Goal: Task Accomplishment & Management: Manage account settings

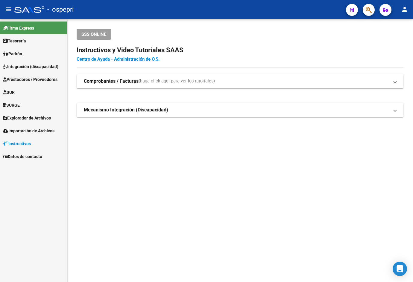
click at [30, 80] on span "Prestadores / Proveedores" at bounding box center [30, 79] width 54 height 7
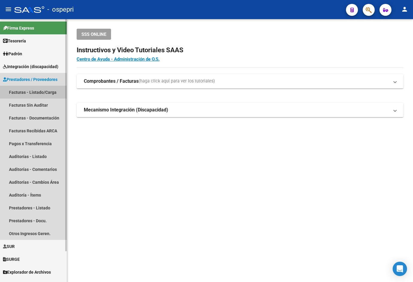
click at [34, 94] on link "Facturas - Listado/Carga" at bounding box center [33, 92] width 67 height 13
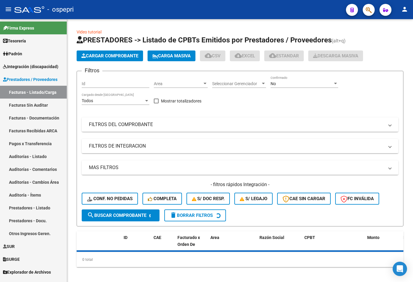
click at [8, 7] on mat-icon "menu" at bounding box center [8, 9] width 7 height 7
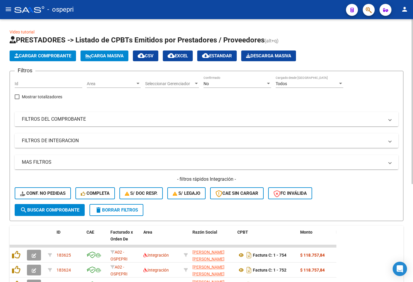
click at [235, 85] on div "No" at bounding box center [234, 83] width 62 height 5
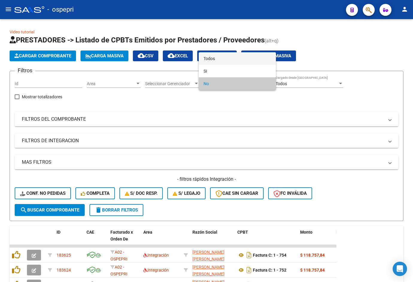
click at [233, 61] on span "Todos" at bounding box center [237, 58] width 68 height 13
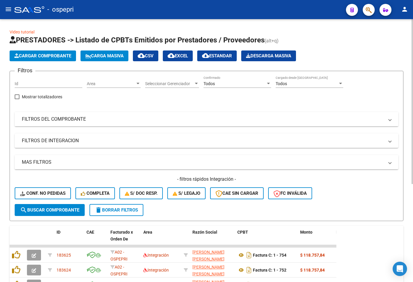
click at [226, 118] on mat-panel-title "FILTROS DEL COMPROBANTE" at bounding box center [203, 119] width 362 height 7
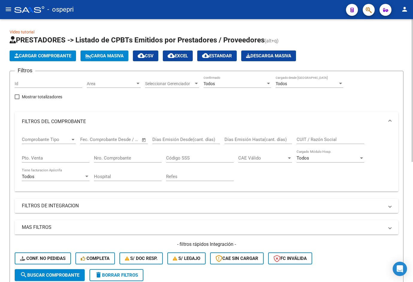
click at [286, 140] on input "CUIT / Razón Social" at bounding box center [330, 139] width 68 height 5
paste input "27368711891"
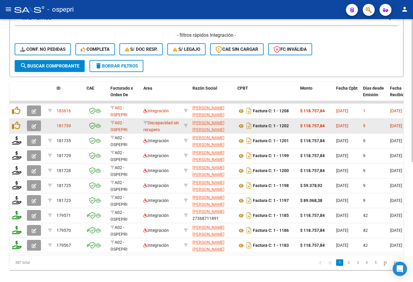
type input "27368711891"
click at [34, 126] on icon "button" at bounding box center [34, 126] width 4 height 4
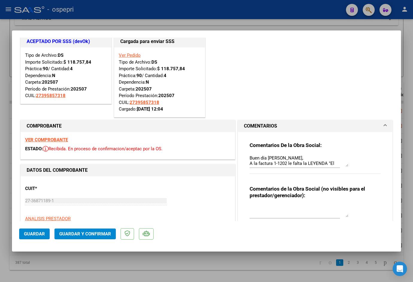
scroll to position [30, 0]
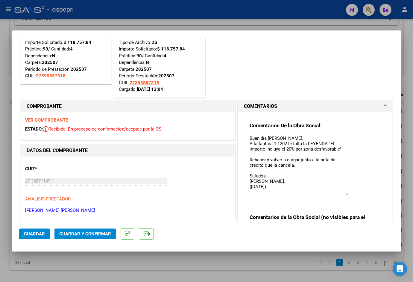
drag, startPoint x: 344, startPoint y: 145, endPoint x: 350, endPoint y: 193, distance: 48.4
click at [286, 193] on div "Comentarios De la Obra Social: Buen día Maria, A la factura 1-1202 le falta la …" at bounding box center [314, 165] width 131 height 87
click at [54, 120] on strong "VER COMPROBANTE" at bounding box center [46, 120] width 43 height 5
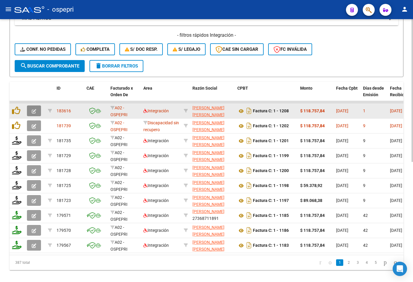
click at [34, 110] on icon "button" at bounding box center [34, 111] width 4 height 4
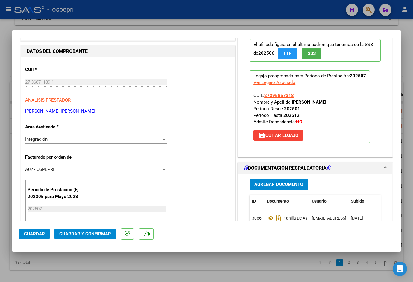
scroll to position [0, 0]
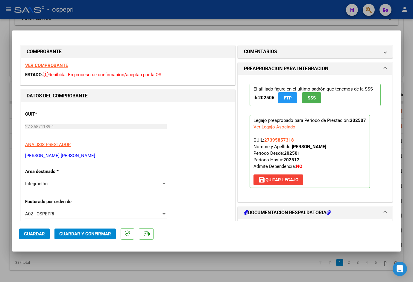
click at [50, 65] on strong "VER COMPROBANTE" at bounding box center [46, 65] width 43 height 5
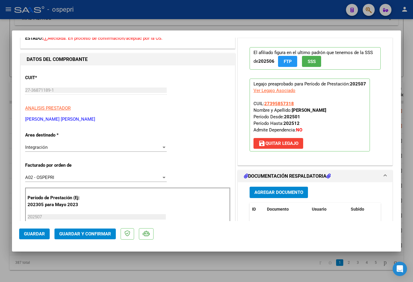
scroll to position [90, 0]
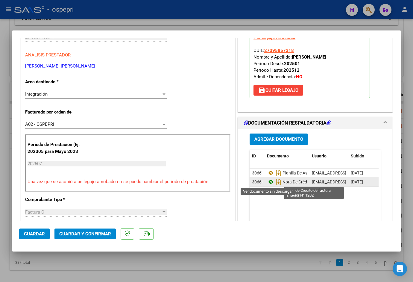
click at [268, 184] on icon at bounding box center [271, 182] width 8 height 7
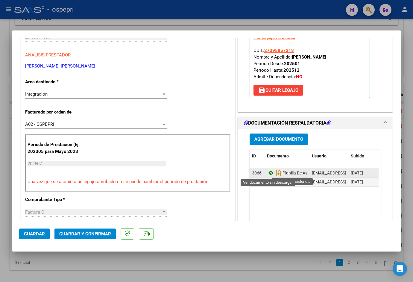
click at [269, 174] on icon at bounding box center [271, 173] width 8 height 7
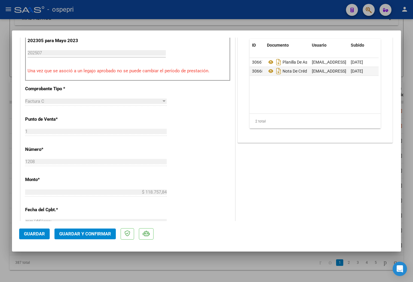
scroll to position [239, 0]
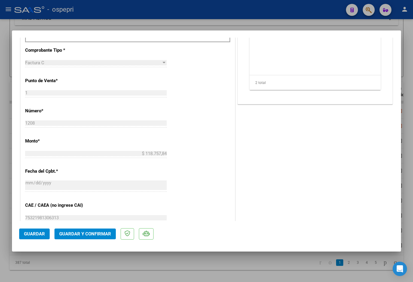
click at [97, 238] on button "Guardar y Confirmar" at bounding box center [84, 234] width 61 height 11
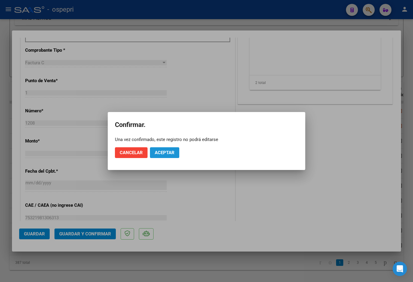
click at [164, 153] on span "Aceptar" at bounding box center [165, 152] width 20 height 5
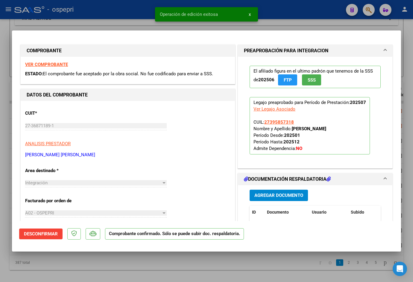
scroll to position [0, 0]
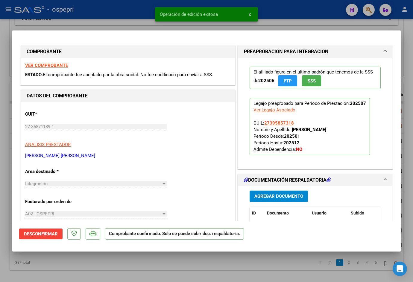
type input "$ 0,00"
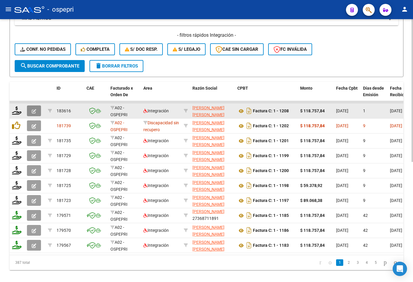
click at [35, 110] on icon "button" at bounding box center [34, 111] width 4 height 4
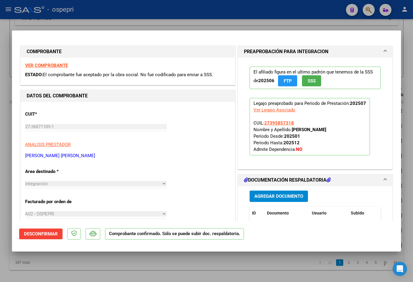
type input "$ 0,00"
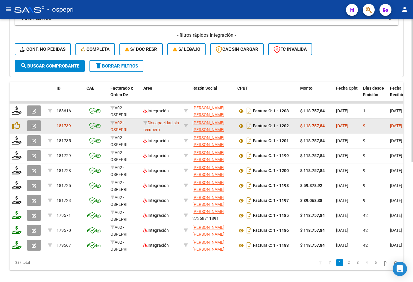
click at [36, 126] on button "button" at bounding box center [34, 126] width 14 height 11
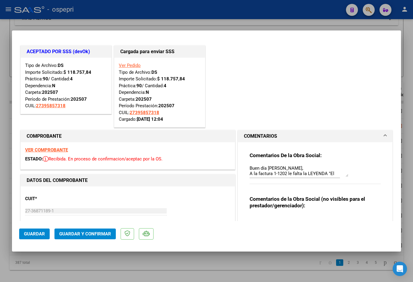
type input "$ 0,00"
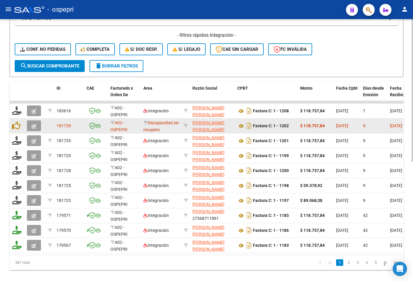
click at [37, 125] on button "button" at bounding box center [34, 126] width 14 height 11
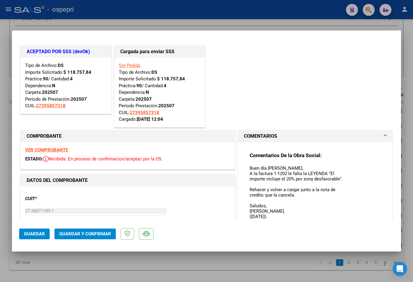
drag, startPoint x: 344, startPoint y: 176, endPoint x: 350, endPoint y: 225, distance: 48.8
click at [286, 225] on mat-dialog-container "ACEPTADO POR SSS (devOk) Tipo de Archivo: DS Importe Solicitado: $ 118.757,84 P…" at bounding box center [206, 141] width 389 height 221
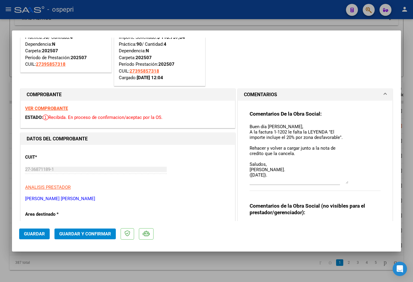
scroll to position [90, 0]
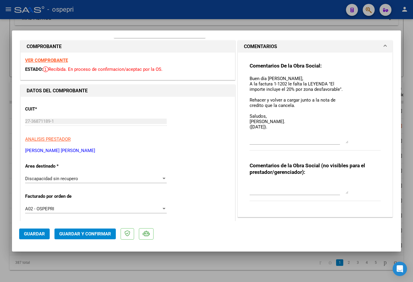
drag, startPoint x: 345, startPoint y: 134, endPoint x: 345, endPoint y: 142, distance: 7.8
click at [286, 142] on textarea "Buen día Maria, A la factura 1-1202 le falta la LEYENDA "El importe incluye el …" at bounding box center [298, 109] width 99 height 68
drag, startPoint x: 247, startPoint y: 78, endPoint x: 280, endPoint y: 132, distance: 62.4
click at [280, 132] on textarea "Buen día Maria, A la factura 1-1202 le falta la LEYENDA "El importe incluye el …" at bounding box center [298, 109] width 99 height 68
click at [263, 187] on textarea at bounding box center [298, 188] width 99 height 12
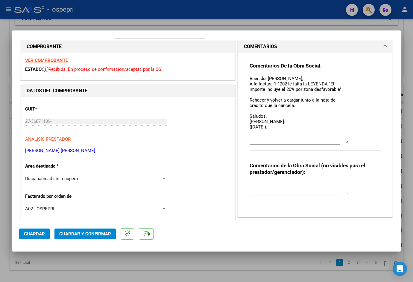
paste textarea "Buen día Maria, A la factura 1-1202 le falta la LEYENDA "El importe incluye el …"
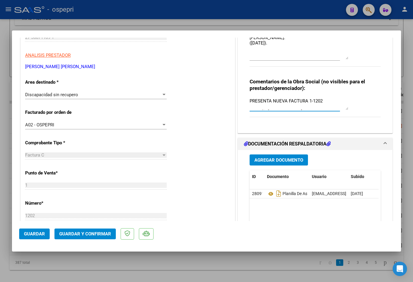
scroll to position [150, 0]
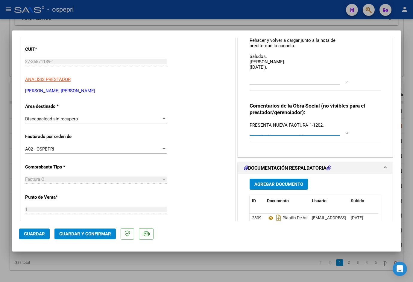
type textarea "PRESENTA NUEVA FACTURA 1-1202. Buen día Maria, A la factura 1-1202 le falta la …"
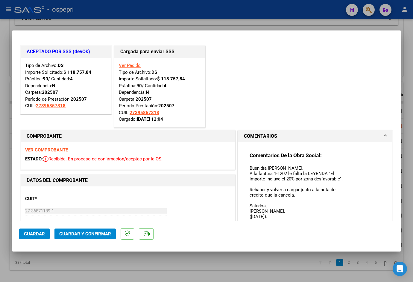
drag, startPoint x: 307, startPoint y: 73, endPoint x: 245, endPoint y: 166, distance: 112.4
click at [245, 166] on div "Comentarios De la Obra Social: Buen día Maria, A la factura 1-1202 le falta la …" at bounding box center [315, 222] width 140 height 160
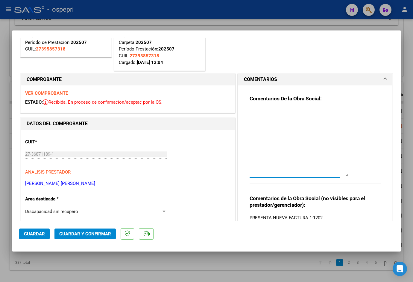
scroll to position [90, 0]
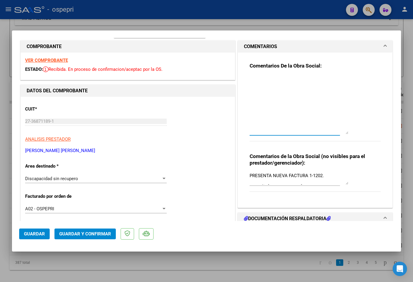
drag, startPoint x: 345, startPoint y: 141, endPoint x: 322, endPoint y: 132, distance: 24.8
click at [286, 132] on textarea at bounding box center [298, 104] width 99 height 59
click at [286, 129] on textarea at bounding box center [298, 104] width 99 height 58
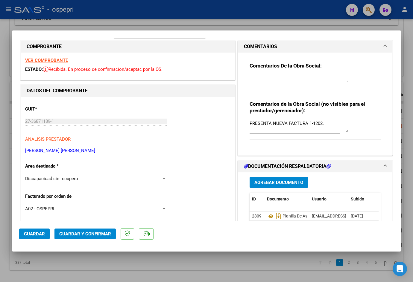
drag, startPoint x: 343, startPoint y: 132, endPoint x: 336, endPoint y: 76, distance: 56.0
click at [286, 76] on div at bounding box center [298, 78] width 99 height 9
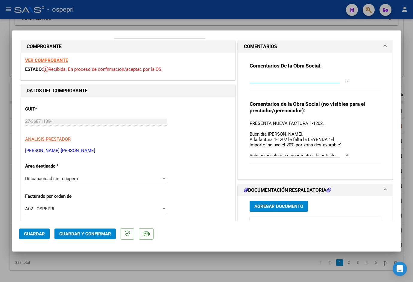
drag, startPoint x: 344, startPoint y: 132, endPoint x: 348, endPoint y: 156, distance: 24.2
click at [286, 156] on div "Comentarios de la Obra Social (no visibles para el prestador/gerenciador): PRES…" at bounding box center [314, 135] width 131 height 69
drag, startPoint x: 247, startPoint y: 122, endPoint x: 321, endPoint y: 123, distance: 73.6
click at [286, 123] on textarea "PRESENTA NUEVA FACTURA 1-1202. Buen día Maria, A la factura 1-1202 le falta la …" at bounding box center [298, 139] width 99 height 36
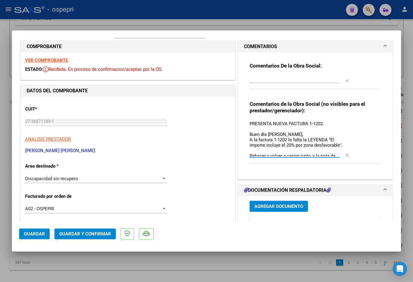
click at [286, 124] on textarea "PRESENTA NUEVA FACTURA 1-1202. Buen día Maria, A la factura 1-1202 le falta la …" at bounding box center [298, 139] width 99 height 36
drag, startPoint x: 247, startPoint y: 122, endPoint x: 321, endPoint y: 122, distance: 74.2
click at [286, 122] on textarea "PRESENTA NUEVA FACTURA 1-1208. Buen día Maria, A la factura 1-1202 le falta la …" at bounding box center [298, 139] width 99 height 36
type textarea "PRESENTA NUEVA FACTURA 1-1208. Buen día Maria, A la factura 1-1202 le falta la …"
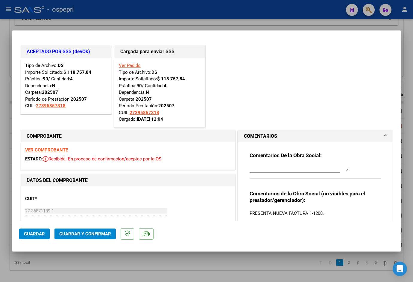
drag, startPoint x: 343, startPoint y: 169, endPoint x: 343, endPoint y: 150, distance: 19.1
click at [286, 150] on div "Comentarios De la Obra Social: Comentarios de la Obra Social (no visibles para …" at bounding box center [315, 203] width 140 height 122
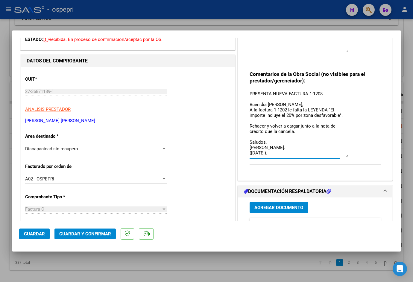
drag, startPoint x: 344, startPoint y: 124, endPoint x: 335, endPoint y: 155, distance: 32.4
click at [286, 155] on textarea "PRESENTA NUEVA FACTURA 1-1208. Buen día Maria, A la factura 1-1202 le falta la …" at bounding box center [298, 124] width 99 height 67
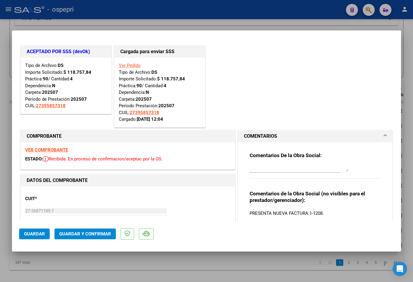
click at [42, 231] on span "Guardar" at bounding box center [34, 233] width 21 height 5
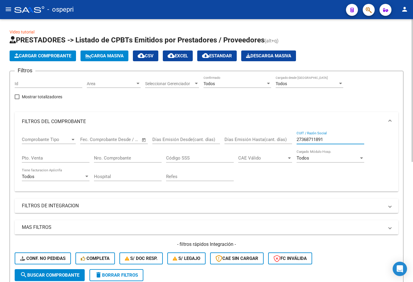
click at [286, 141] on input "27368711891" at bounding box center [330, 139] width 68 height 5
click at [286, 139] on input "27368711891" at bounding box center [330, 139] width 68 height 5
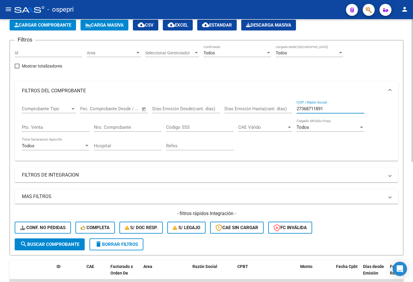
scroll to position [30, 0]
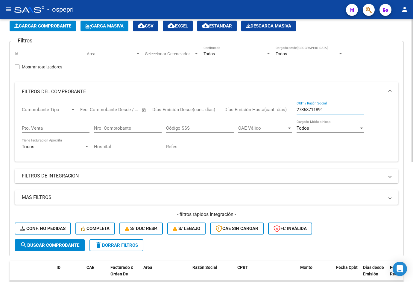
click at [286, 109] on input "27368711891" at bounding box center [330, 109] width 68 height 5
paste input "54136010"
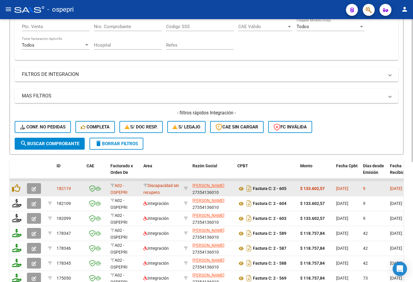
scroll to position [161, 0]
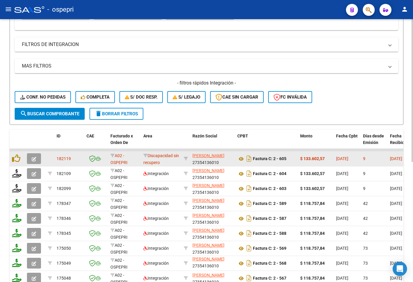
type input "27354136010"
click at [35, 158] on icon "button" at bounding box center [34, 159] width 4 height 4
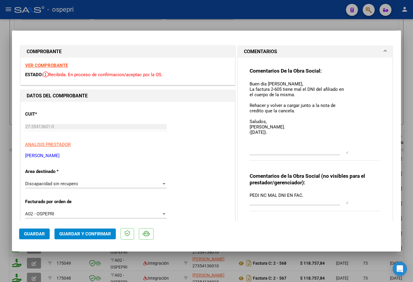
drag, startPoint x: 345, startPoint y: 90, endPoint x: 354, endPoint y: 151, distance: 62.0
click at [286, 151] on div "Comentarios De la Obra Social: Buen día Maria, La factura 2-605 tiene mal el DN…" at bounding box center [314, 118] width 131 height 100
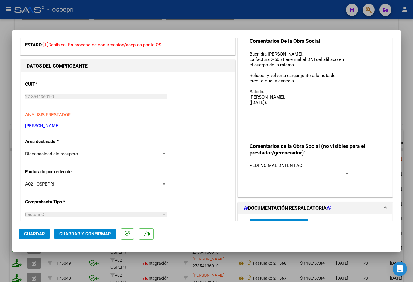
scroll to position [0, 0]
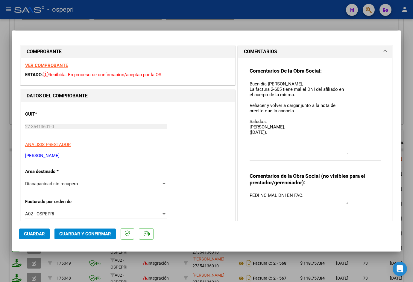
click at [269, 18] on div at bounding box center [206, 141] width 413 height 282
type input "$ 0,00"
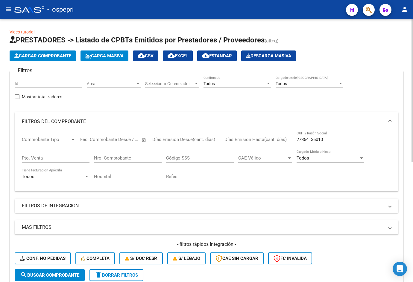
click at [286, 139] on input "27354136010" at bounding box center [330, 139] width 68 height 5
paste input "3362552214"
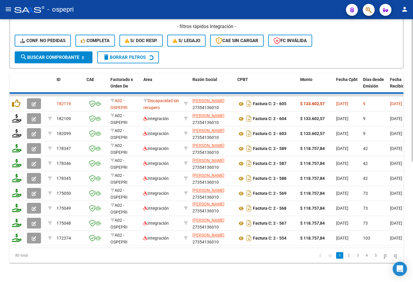
scroll to position [221, 0]
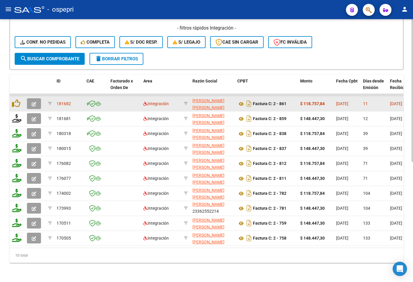
type input "23362552214"
click at [38, 98] on button "button" at bounding box center [34, 103] width 14 height 11
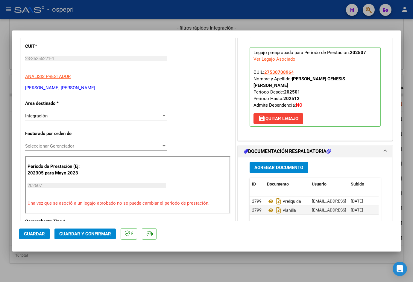
scroll to position [209, 0]
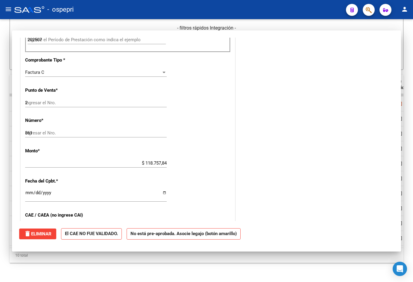
type input "$ 0,00"
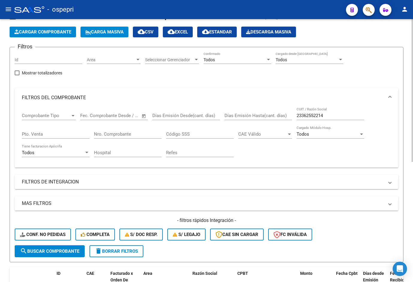
scroll to position [0, 0]
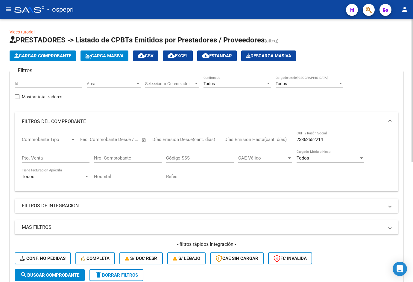
click at [286, 140] on input "23362552214" at bounding box center [330, 139] width 68 height 5
paste input "7304037682"
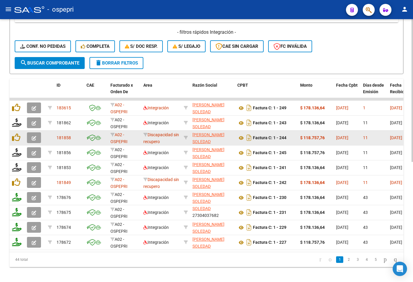
scroll to position [221, 0]
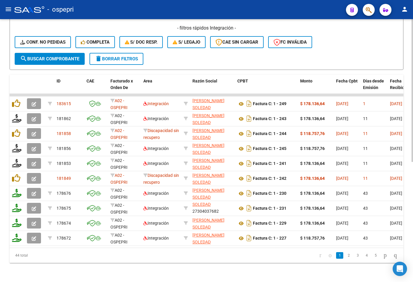
type input "27304037682"
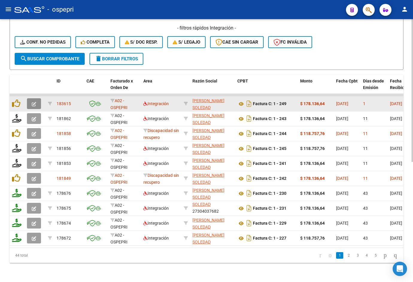
click at [31, 99] on button "button" at bounding box center [34, 103] width 14 height 11
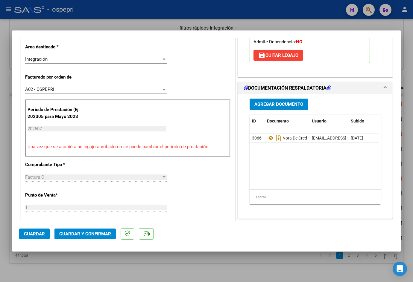
scroll to position [0, 0]
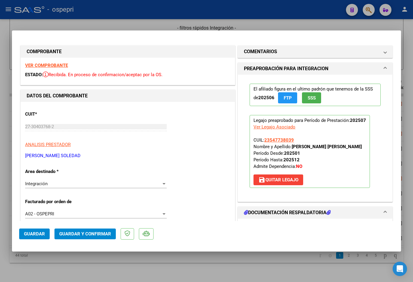
click at [106, 22] on div at bounding box center [206, 141] width 413 height 282
type input "$ 0,00"
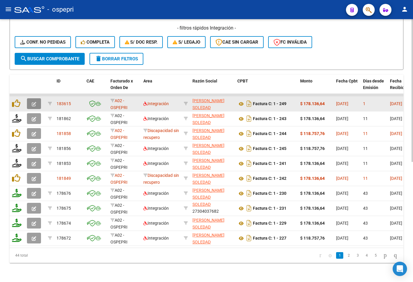
click at [34, 102] on icon "button" at bounding box center [34, 104] width 4 height 4
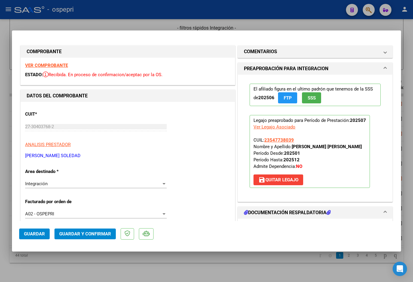
click at [60, 66] on strong "VER COMPROBANTE" at bounding box center [46, 65] width 43 height 5
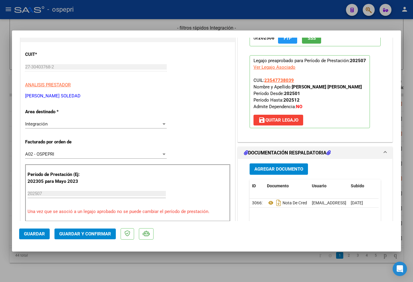
scroll to position [90, 0]
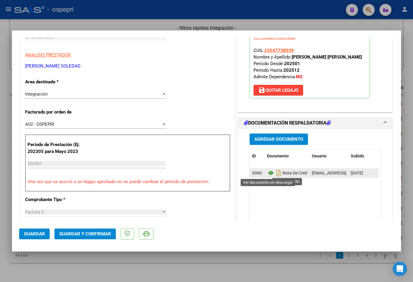
click at [269, 173] on icon at bounding box center [271, 173] width 8 height 7
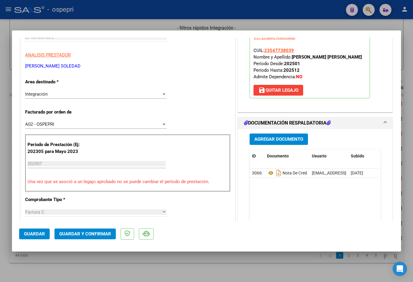
type input "$ 0,00"
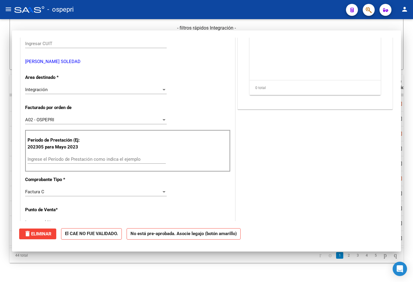
scroll to position [97, 0]
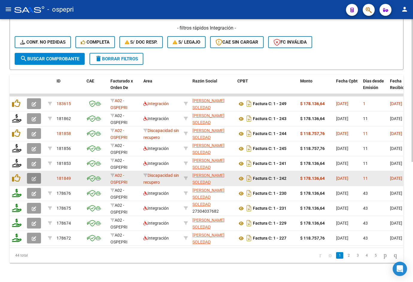
click at [33, 177] on icon "button" at bounding box center [34, 179] width 4 height 4
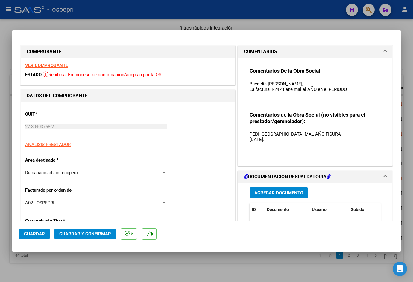
scroll to position [90, 0]
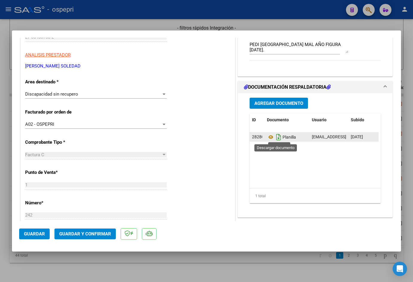
click at [277, 138] on icon "Descargar documento" at bounding box center [279, 137] width 8 height 10
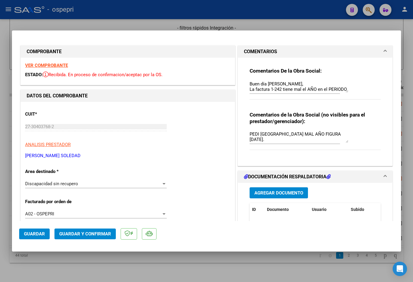
click at [286, 133] on textarea "PEDI NC MAL AÑO FIGURA JULIO 2024." at bounding box center [298, 137] width 99 height 12
drag, startPoint x: 316, startPoint y: 134, endPoint x: 245, endPoint y: 133, distance: 71.2
click at [245, 133] on div "Comentarios De la Obra Social: Buen día Malvina, La factura 1-242 tiene mal el …" at bounding box center [315, 109] width 140 height 103
type textarea "PRESENTA NUEVA FACTURA 1-249. / PEDI NC MAL AÑO FIGURA JULIO 2024."
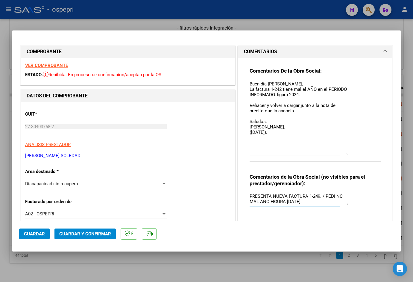
drag, startPoint x: 344, startPoint y: 91, endPoint x: 324, endPoint y: 143, distance: 55.2
click at [286, 153] on textarea "Buen día Malvina, La factura 1-242 tiene mal el AÑO en el PERIODO INFORMADO, fi…" at bounding box center [298, 118] width 99 height 74
drag, startPoint x: 258, startPoint y: 95, endPoint x: 277, endPoint y: 132, distance: 41.7
click at [277, 132] on textarea "Buen día Malvina, La factura 1-242 tiene mal el AÑO en el PERIODO INFORMADO, fi…" at bounding box center [298, 118] width 99 height 74
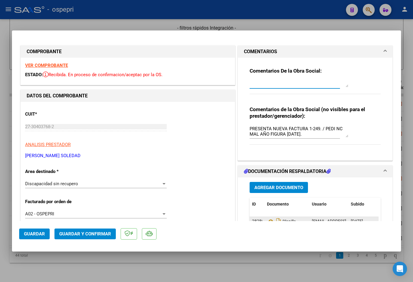
drag, startPoint x: 344, startPoint y: 153, endPoint x: 332, endPoint y: 68, distance: 85.2
click at [286, 68] on div "Comentarios De la Obra Social:" at bounding box center [314, 84] width 131 height 33
click at [286, 135] on textarea "PRESENTA NUEVA FACTURA 1-249. / PEDI NC MAL AÑO FIGURA JULIO 2024." at bounding box center [298, 132] width 99 height 12
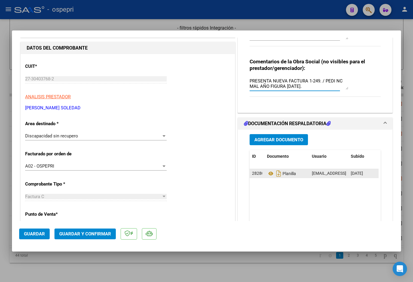
scroll to position [30, 0]
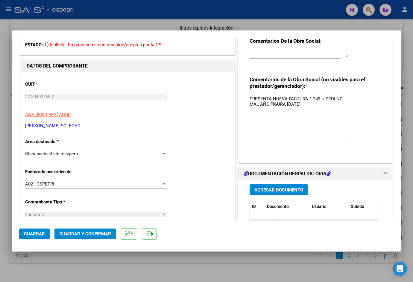
drag, startPoint x: 344, startPoint y: 106, endPoint x: 352, endPoint y: 141, distance: 35.5
click at [286, 141] on div "Comentarios de la Obra Social (no visibles para el prestador/gerenciador): PRES…" at bounding box center [314, 114] width 131 height 77
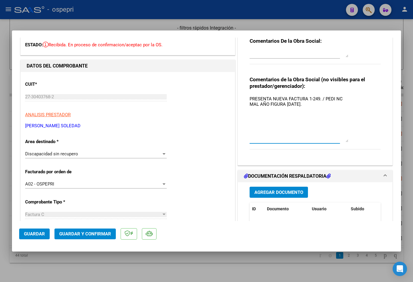
paste textarea "Buen día Malvina, La factura 1-242 tiene mal el AÑO en el PERIODO INFORMADO, fi…"
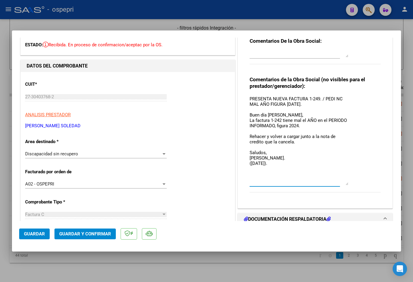
scroll to position [0, 0]
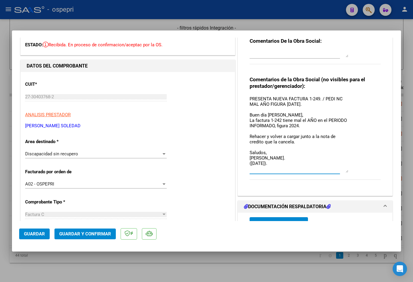
drag, startPoint x: 344, startPoint y: 141, endPoint x: 347, endPoint y: 172, distance: 30.6
click at [286, 172] on div "Comentarios de la Obra Social (no visibles para el prestador/gerenciador): PRES…" at bounding box center [314, 131] width 131 height 110
drag, startPoint x: 316, startPoint y: 97, endPoint x: 244, endPoint y: 98, distance: 72.1
click at [245, 98] on div "Comentarios De la Obra Social: Comentarios de la Obra Social (no visibles para …" at bounding box center [315, 109] width 140 height 163
click at [286, 97] on textarea "PRESENTA NUEVA FACTURA 1-249. / PEDI NC MAL AÑO FIGURA JULIO 2024. Buen día Mal…" at bounding box center [298, 134] width 99 height 77
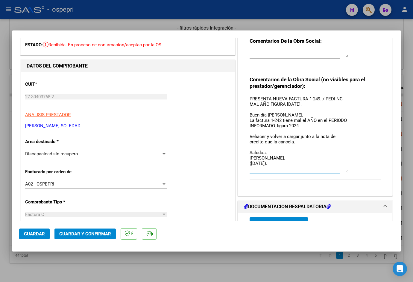
drag, startPoint x: 317, startPoint y: 98, endPoint x: 304, endPoint y: 98, distance: 13.5
click at [286, 98] on textarea "PRESENTA NUEVA FACTURA 1-249. / PEDI NC MAL AÑO FIGURA JULIO 2024. Buen día Mal…" at bounding box center [298, 134] width 99 height 77
click at [286, 97] on textarea "PRESENTA NUEVA FACTURA 1-249. / PEDI NC MAL AÑO FIGURA JULIO 2024. Buen día Mal…" at bounding box center [298, 134] width 99 height 77
click at [286, 99] on textarea "PRESENTA NUEVA FACTURA 1-249. / PEDI NC MAL AÑO FIGURA JULIO 2024. Buen día Mal…" at bounding box center [298, 134] width 99 height 77
drag, startPoint x: 318, startPoint y: 99, endPoint x: 247, endPoint y: 99, distance: 70.6
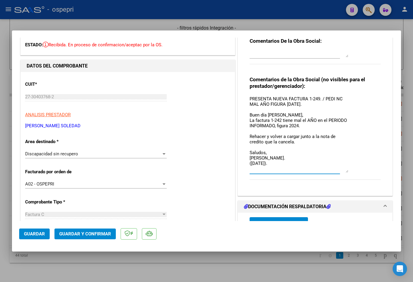
click at [249, 99] on textarea "PRESENTA NUEVA FACTURA 1-249. / PEDI NC MAL AÑO FIGURA JULIO 2024. Buen día Mal…" at bounding box center [298, 134] width 99 height 77
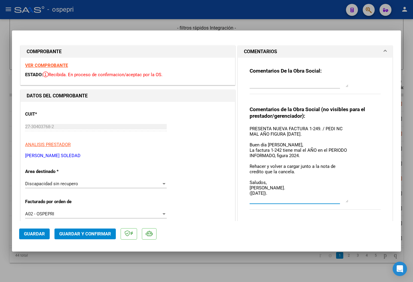
type textarea "PRESENTA NUEVA FACTURA 1-249. / PEDI NC MAL AÑO FIGURA JULIO 2024. Buen día Mal…"
click at [39, 233] on span "Guardar" at bounding box center [34, 233] width 21 height 5
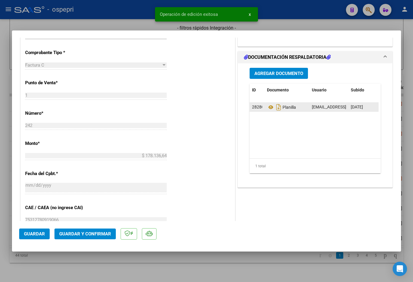
type input "$ 0,00"
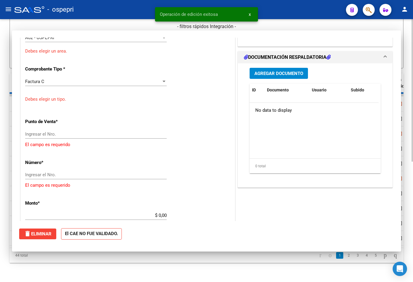
scroll to position [190, 0]
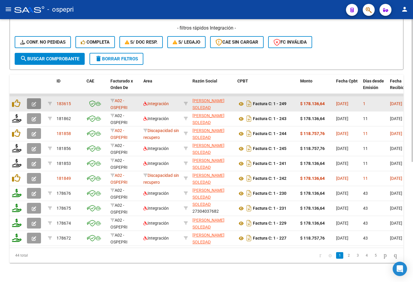
click at [34, 102] on icon "button" at bounding box center [34, 104] width 4 height 4
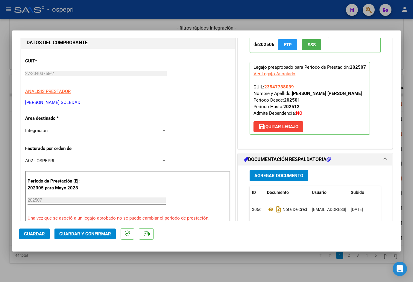
scroll to position [90, 0]
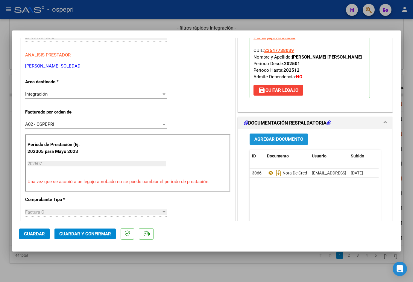
click at [276, 140] on span "Agregar Documento" at bounding box center [278, 139] width 49 height 5
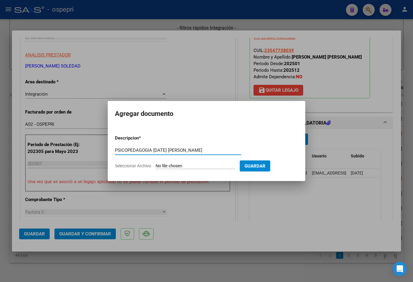
type input "PSICOPEDAGOGIA JUL 2025 CRESPO"
click at [186, 167] on input "Seleccionar Archivo" at bounding box center [194, 167] width 79 height 6
type input "C:\fakepath\27304037682-FACTURA_C-1-242-ANEXO-PLANILLA.pdf"
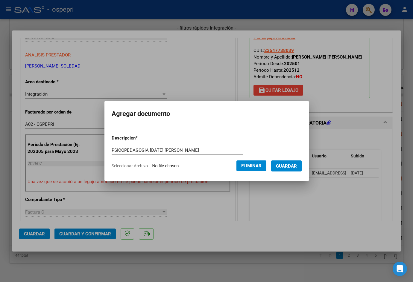
click at [286, 165] on span "Guardar" at bounding box center [286, 166] width 21 height 5
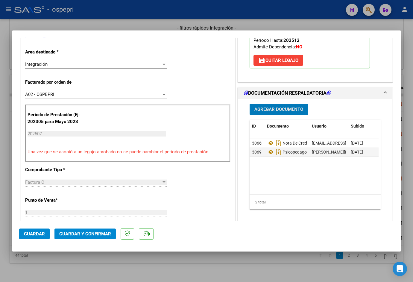
scroll to position [269, 0]
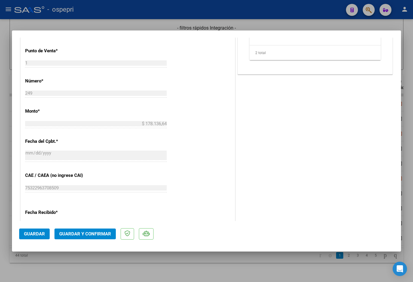
click at [99, 235] on span "Guardar y Confirmar" at bounding box center [85, 233] width 52 height 5
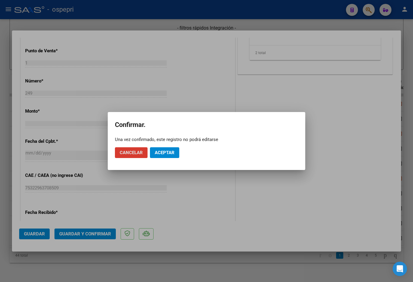
click at [165, 154] on span "Aceptar" at bounding box center [165, 152] width 20 height 5
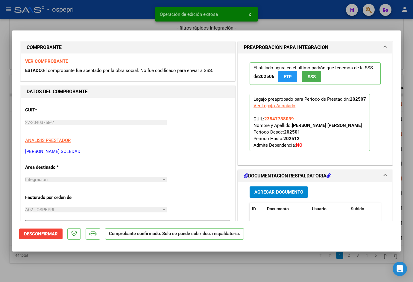
scroll to position [0, 0]
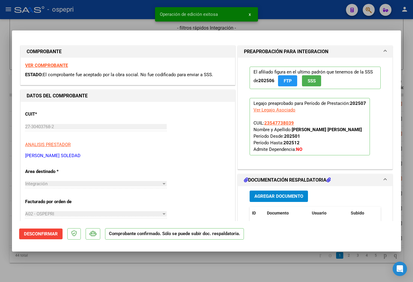
type input "$ 0,00"
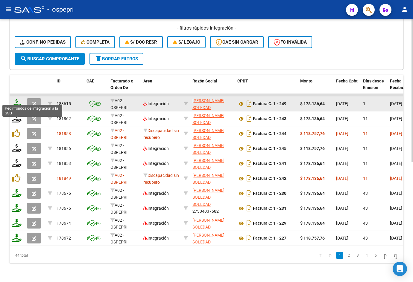
click at [16, 99] on icon at bounding box center [17, 103] width 10 height 8
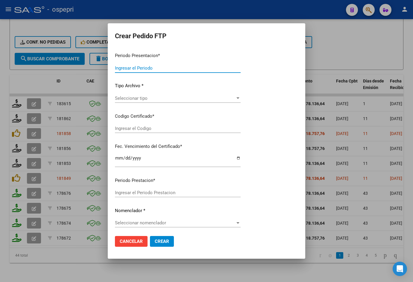
type input "202507"
type input "$ 178.136,64"
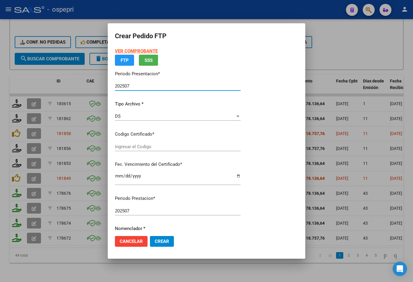
type input "2354773803-9"
type input "2026-06-12"
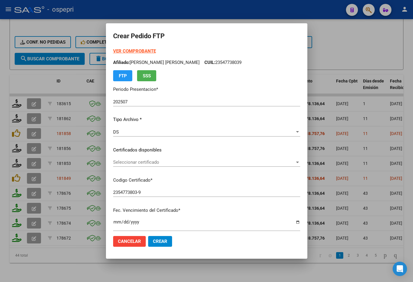
click at [167, 159] on div "Seleccionar certificado Seleccionar certificado" at bounding box center [206, 162] width 187 height 9
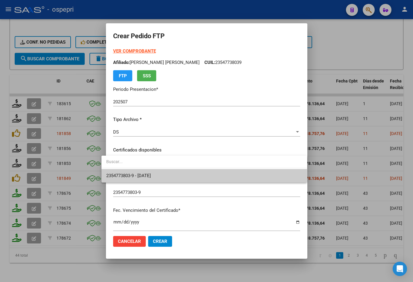
click at [170, 177] on span "2354773803-9 - 2026-06-12" at bounding box center [204, 175] width 196 height 13
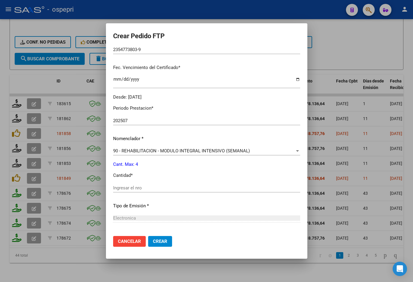
scroll to position [150, 0]
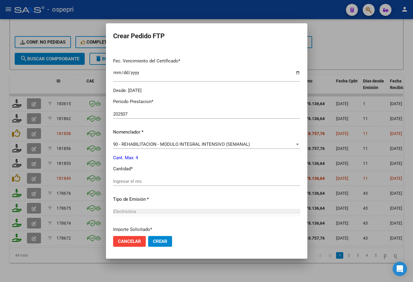
click at [156, 180] on input "Ingresar el nro" at bounding box center [206, 181] width 187 height 5
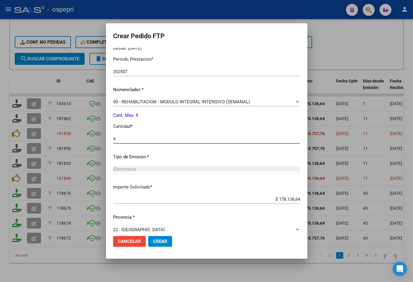
scroll to position [200, 0]
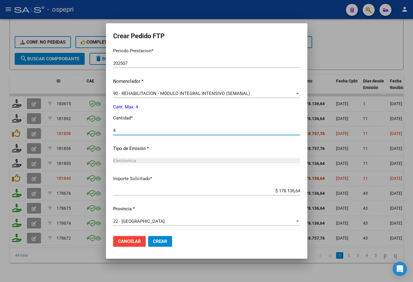
type input "4"
click at [162, 243] on button "Crear" at bounding box center [160, 241] width 24 height 11
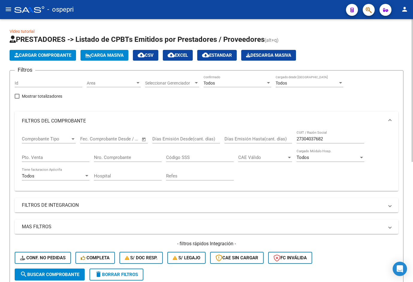
scroll to position [0, 0]
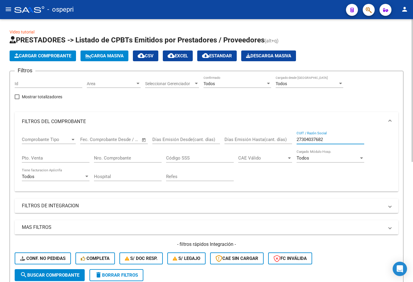
click at [286, 142] on input "27304037682" at bounding box center [330, 139] width 68 height 5
paste input "276324611"
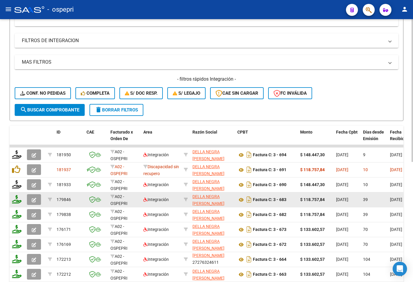
scroll to position [179, 0]
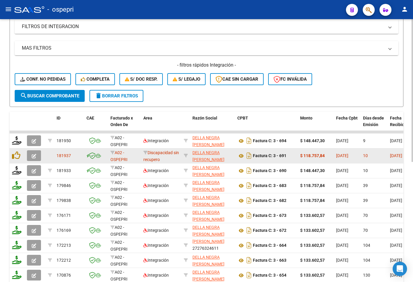
type input "27276324611"
click at [36, 155] on icon "button" at bounding box center [34, 156] width 4 height 4
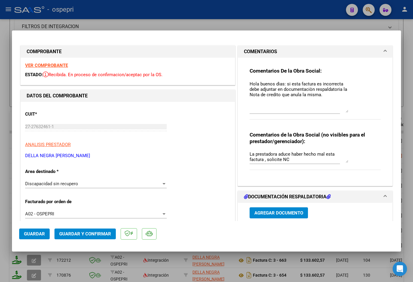
drag, startPoint x: 343, startPoint y: 92, endPoint x: 347, endPoint y: 112, distance: 20.4
click at [286, 112] on div "Comentarios De la Obra Social: Hola buenos dìas: si esta factura es incorrecta …" at bounding box center [314, 97] width 131 height 59
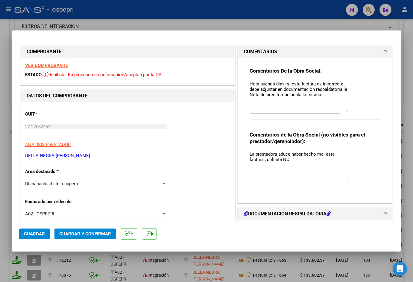
drag, startPoint x: 344, startPoint y: 162, endPoint x: 344, endPoint y: 179, distance: 17.0
click at [286, 179] on textarea "La prestadora aduce haber hecho mal esta factura , solicite NC" at bounding box center [298, 165] width 99 height 29
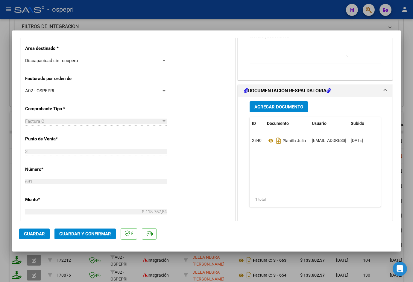
scroll to position [120, 0]
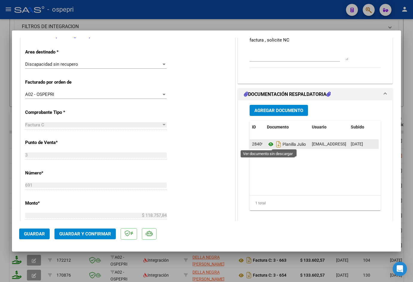
click at [268, 144] on icon at bounding box center [271, 144] width 8 height 7
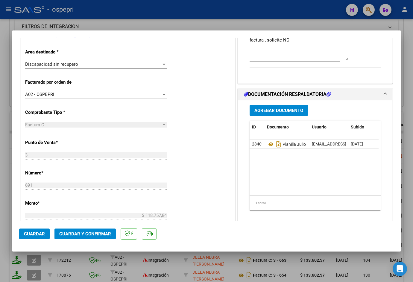
scroll to position [0, 0]
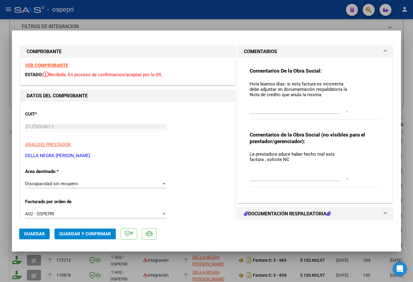
click at [61, 67] on strong "VER COMPROBANTE" at bounding box center [46, 65] width 43 height 5
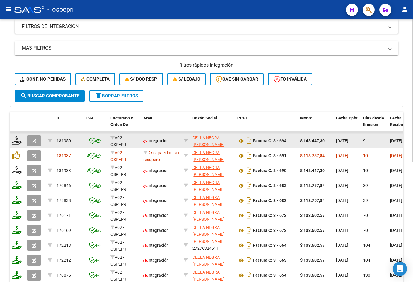
click at [33, 139] on icon "button" at bounding box center [34, 141] width 4 height 4
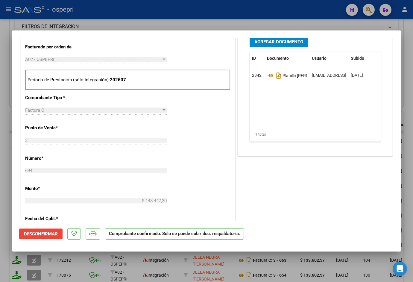
type input "$ 0,00"
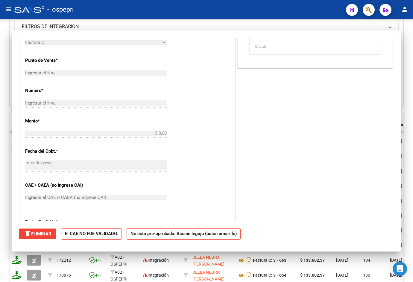
scroll to position [150, 0]
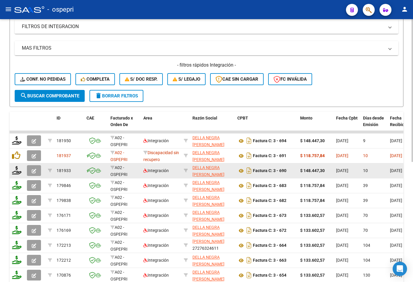
click at [38, 171] on button "button" at bounding box center [34, 170] width 14 height 11
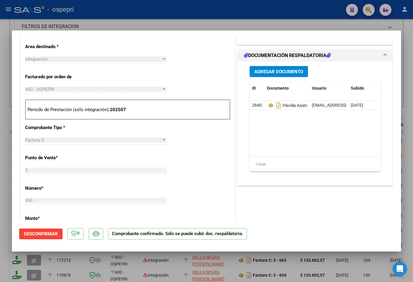
type input "$ 0,00"
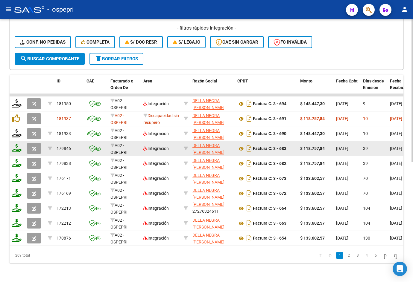
scroll to position [12, 0]
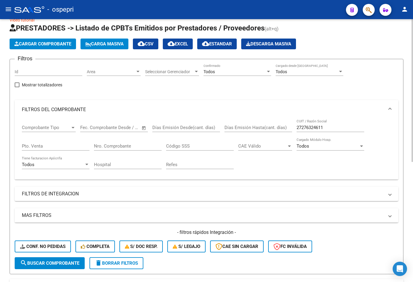
click at [286, 125] on input "27276324611" at bounding box center [330, 127] width 68 height 5
paste input "3362552214"
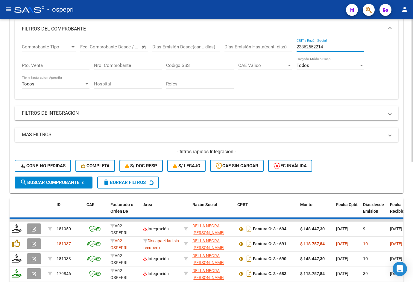
scroll to position [102, 0]
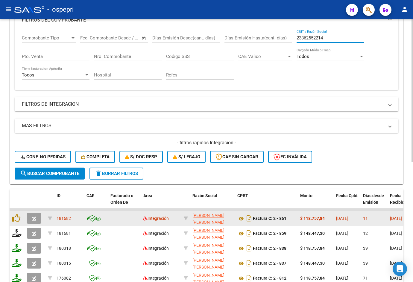
type input "23362552214"
click at [32, 219] on icon "button" at bounding box center [34, 219] width 4 height 4
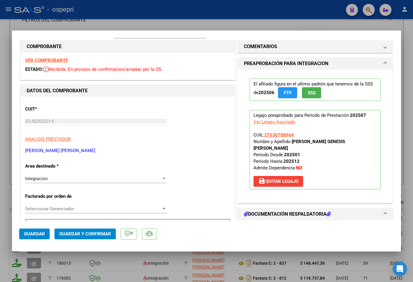
scroll to position [60, 0]
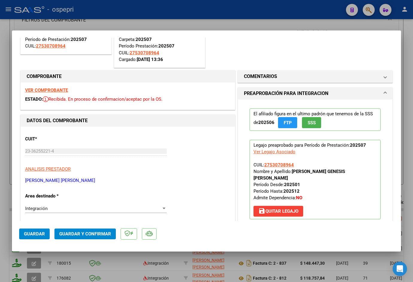
click at [48, 90] on strong "VER COMPROBANTE" at bounding box center [46, 90] width 43 height 5
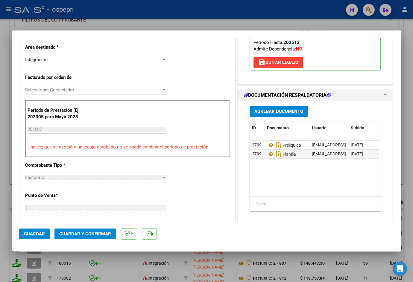
scroll to position [239, 0]
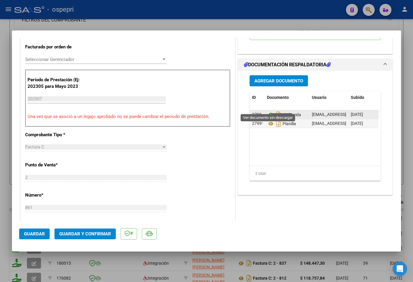
click at [268, 111] on icon at bounding box center [271, 114] width 8 height 7
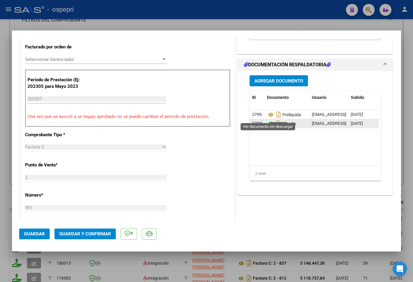
click at [268, 120] on icon at bounding box center [271, 123] width 8 height 7
type input "$ 0,00"
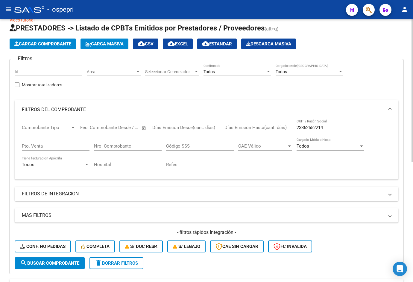
scroll to position [0, 0]
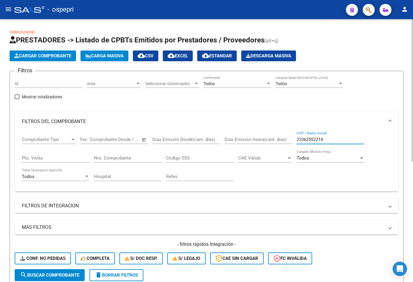
click at [286, 140] on input "23362552214" at bounding box center [330, 139] width 68 height 5
paste input "7332917663"
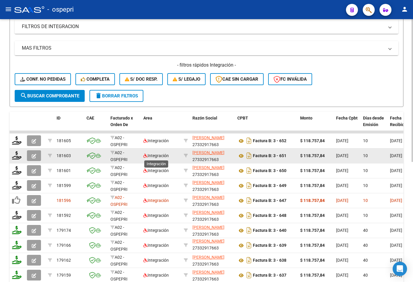
scroll to position [209, 0]
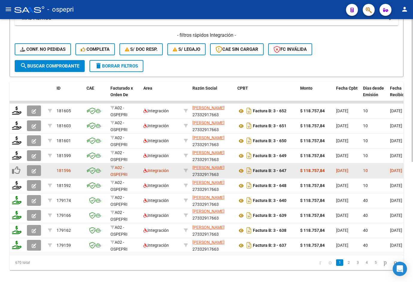
type input "27332917663"
click at [35, 170] on icon "button" at bounding box center [34, 171] width 4 height 4
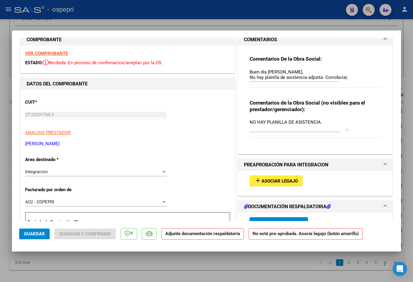
scroll to position [0, 0]
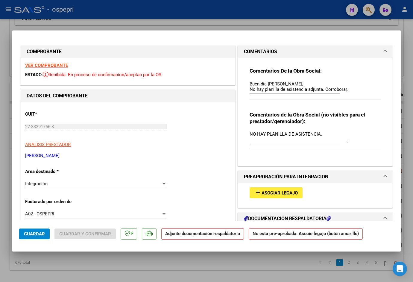
type input "$ 0,00"
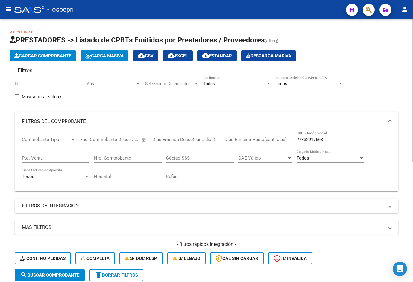
click at [286, 140] on input "27332917663" at bounding box center [330, 139] width 68 height 5
paste input "21566243"
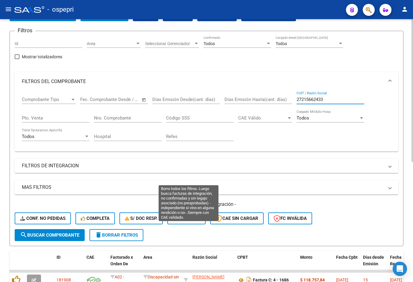
scroll to position [120, 0]
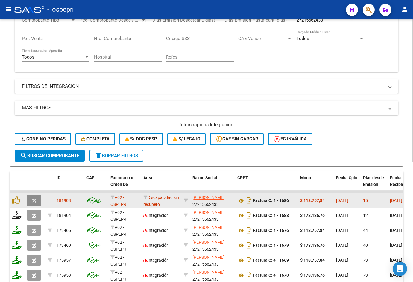
click at [35, 199] on icon "button" at bounding box center [34, 201] width 4 height 4
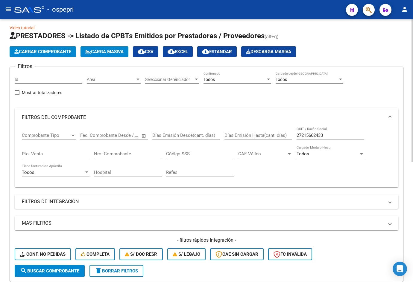
scroll to position [0, 0]
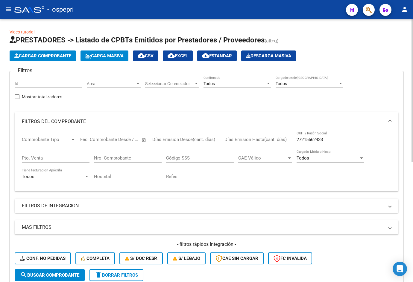
click at [286, 139] on input "27215662433" at bounding box center [330, 139] width 68 height 5
paste input "339526392"
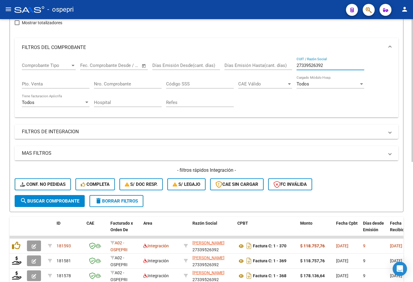
scroll to position [90, 0]
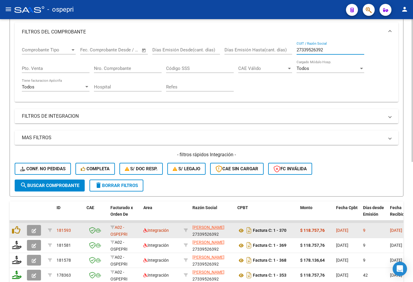
type input "27339526392"
click at [29, 232] on button "button" at bounding box center [34, 230] width 14 height 11
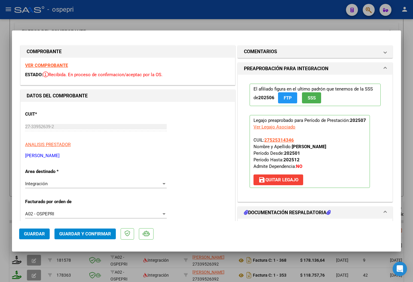
scroll to position [120, 0]
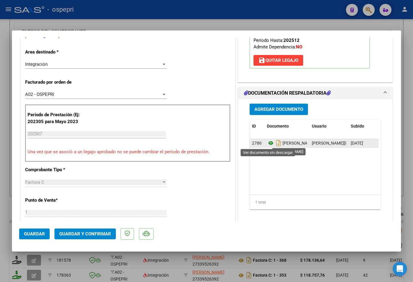
click at [268, 143] on icon at bounding box center [271, 143] width 8 height 7
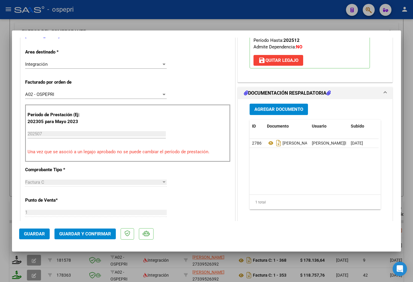
scroll to position [0, 0]
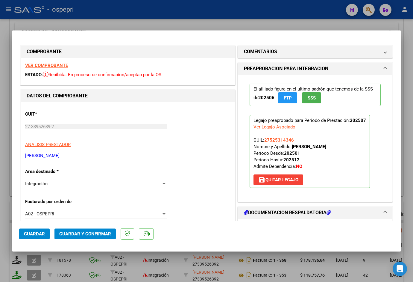
click at [57, 67] on strong "VER COMPROBANTE" at bounding box center [46, 65] width 43 height 5
click at [85, 235] on span "Guardar y Confirmar" at bounding box center [85, 233] width 52 height 5
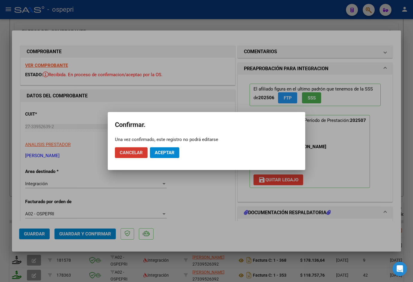
click at [174, 152] on span "Aceptar" at bounding box center [165, 152] width 20 height 5
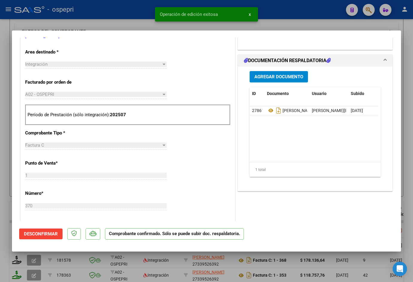
type input "$ 0,00"
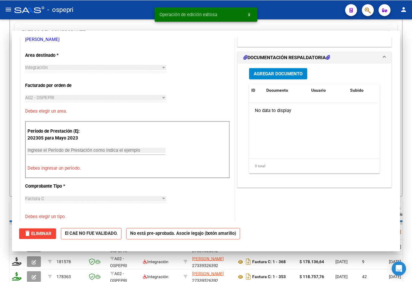
scroll to position [123, 0]
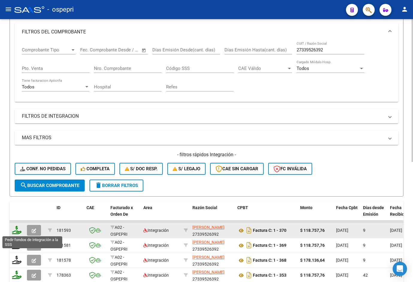
click at [16, 231] on icon at bounding box center [17, 230] width 10 height 8
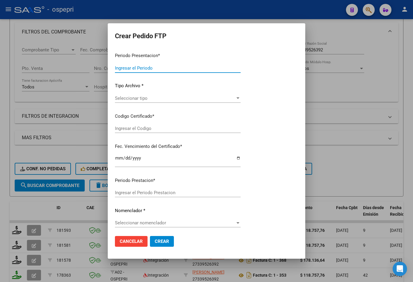
type input "202507"
type input "$ 118.757,76"
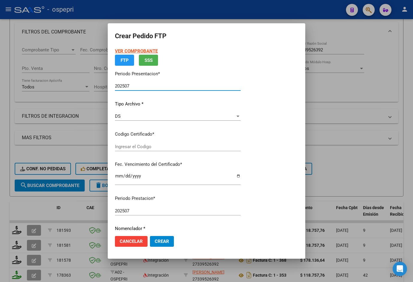
type input "2752531434-6"
type input "2034-09-01"
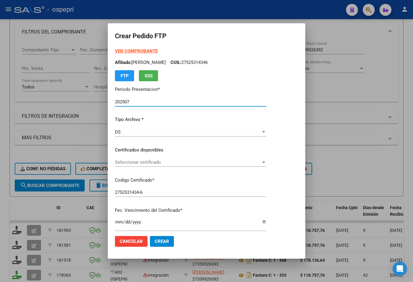
click at [153, 162] on span "Seleccionar certificado" at bounding box center [188, 162] width 146 height 5
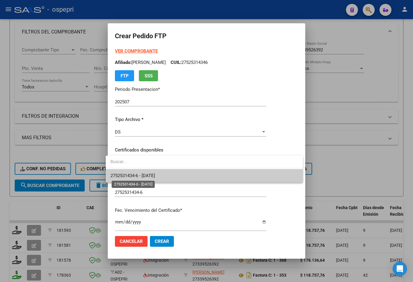
click at [152, 175] on span "2752531434-6 - 2034-09-01" at bounding box center [132, 175] width 45 height 5
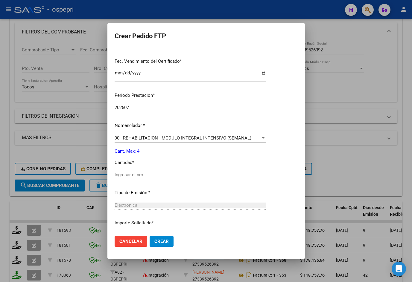
scroll to position [150, 0]
click at [154, 175] on input "Ingresar el nro" at bounding box center [190, 174] width 151 height 5
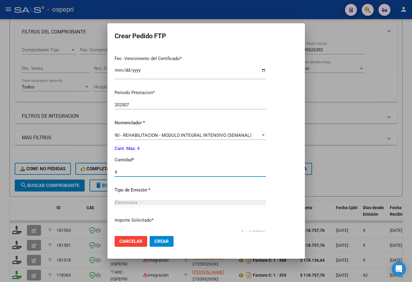
scroll to position [179, 0]
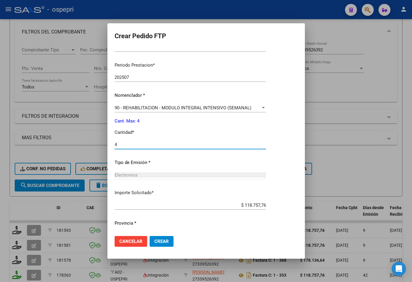
type input "4"
click at [155, 243] on span "Crear" at bounding box center [161, 241] width 14 height 5
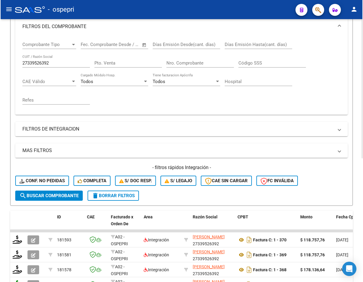
scroll to position [88, 0]
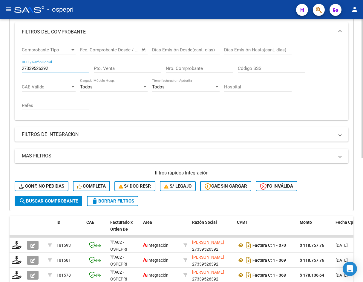
click at [62, 68] on input "27339526392" at bounding box center [56, 68] width 68 height 5
paste input "29722214"
click at [51, 201] on span "search Buscar Comprobante" at bounding box center [48, 201] width 59 height 5
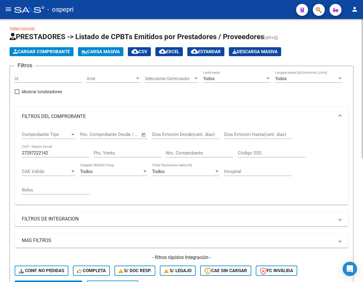
scroll to position [0, 0]
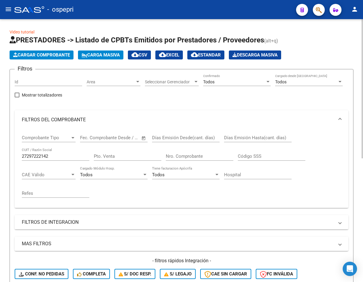
click at [56, 157] on input "27297222142" at bounding box center [56, 156] width 68 height 5
paste input "3238902894"
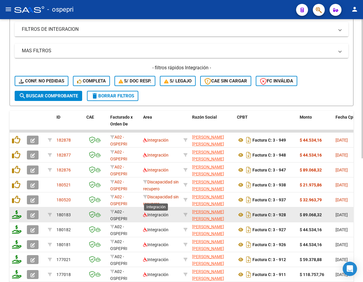
scroll to position [209, 0]
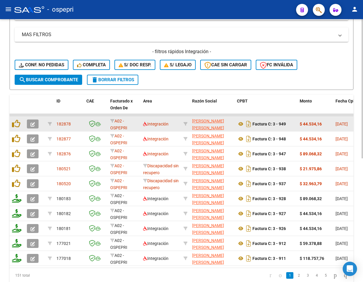
type input "23238902894"
click at [34, 124] on icon "button" at bounding box center [33, 124] width 4 height 4
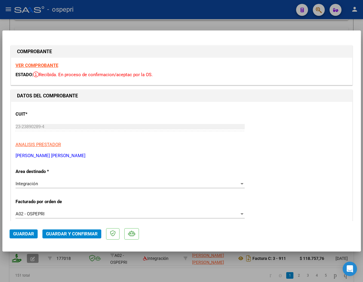
click at [43, 65] on strong "VER COMPROBANTE" at bounding box center [37, 65] width 43 height 5
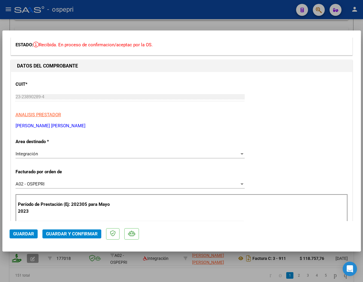
scroll to position [0, 0]
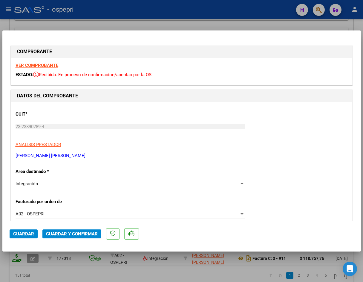
click at [54, 63] on strong "VER COMPROBANTE" at bounding box center [37, 65] width 43 height 5
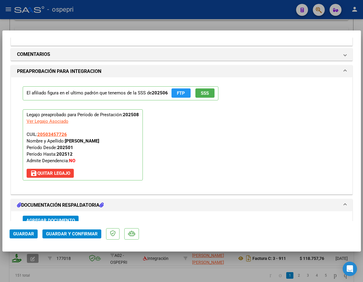
scroll to position [686, 0]
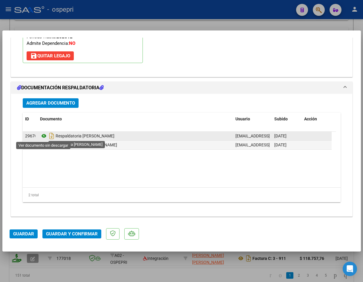
click at [44, 136] on icon at bounding box center [44, 135] width 8 height 7
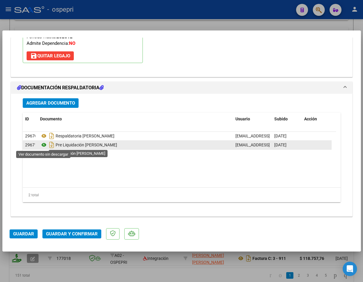
click at [44, 146] on icon at bounding box center [44, 144] width 8 height 7
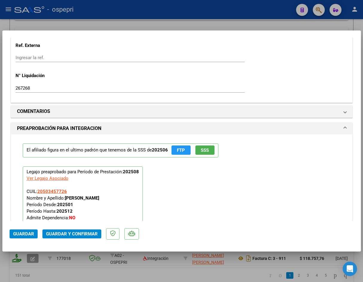
scroll to position [538, 0]
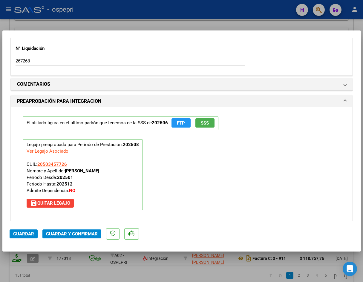
click at [48, 202] on span "save Quitar Legajo" at bounding box center [50, 203] width 40 height 5
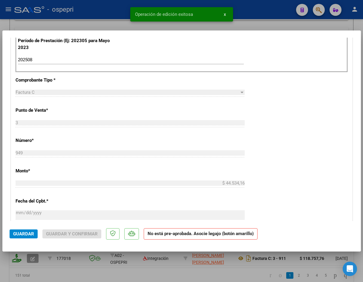
scroll to position [164, 0]
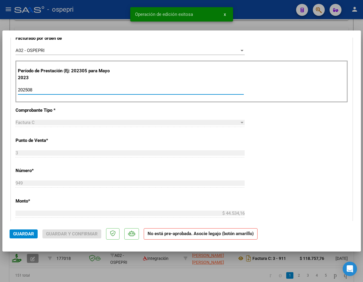
click at [47, 92] on input "202508" at bounding box center [131, 89] width 226 height 5
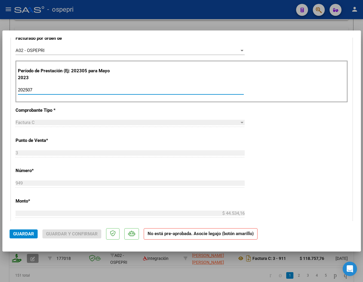
type input "202507"
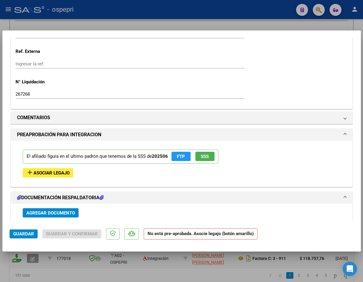
scroll to position [492, 0]
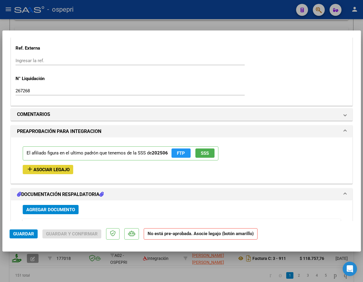
click at [41, 171] on span "Asociar Legajo" at bounding box center [51, 169] width 36 height 5
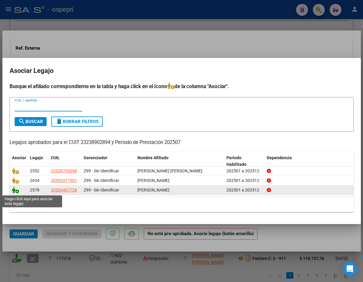
click at [14, 191] on icon at bounding box center [15, 190] width 7 height 7
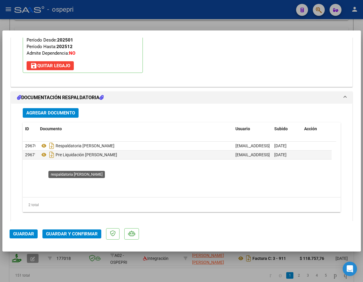
scroll to position [686, 0]
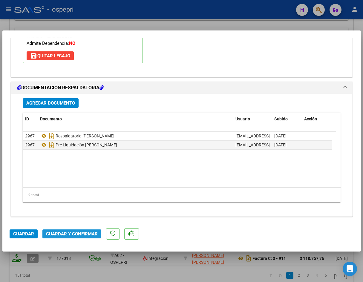
click at [78, 235] on span "Guardar y Confirmar" at bounding box center [72, 233] width 52 height 5
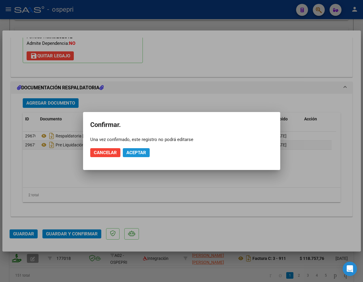
click at [136, 150] on button "Aceptar" at bounding box center [136, 152] width 27 height 9
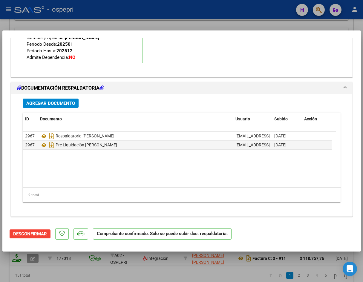
type input "$ 0,00"
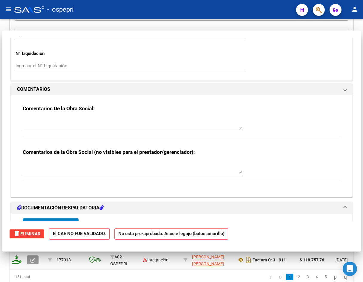
scroll to position [636, 0]
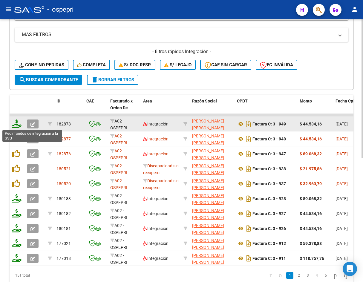
click at [16, 124] on icon at bounding box center [17, 124] width 10 height 8
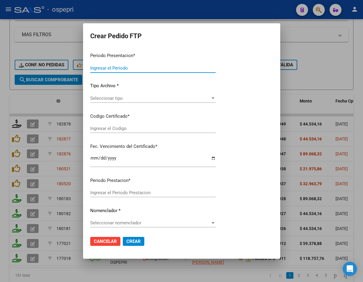
type input "202507"
type input "$ 44.534,16"
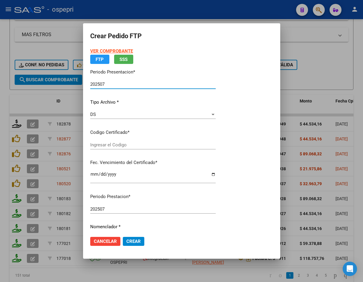
type input "2050345772-6"
type input "2032-04-01"
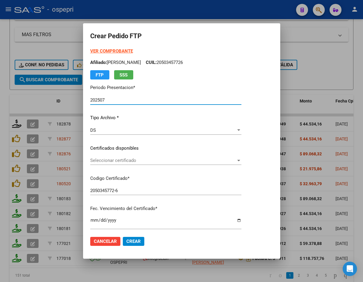
click at [100, 159] on span "Seleccionar certificado" at bounding box center [163, 160] width 146 height 5
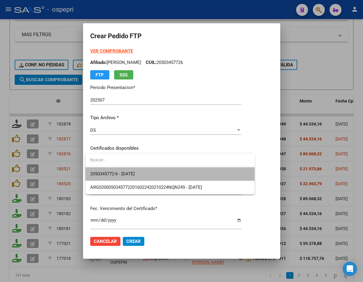
click at [114, 178] on span "2050345772-6 - 2032-04-01" at bounding box center [170, 173] width 160 height 13
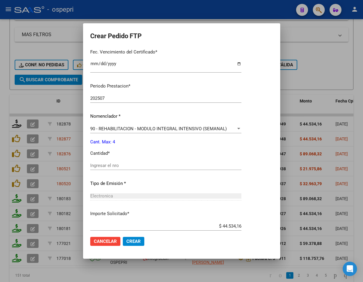
scroll to position [179, 0]
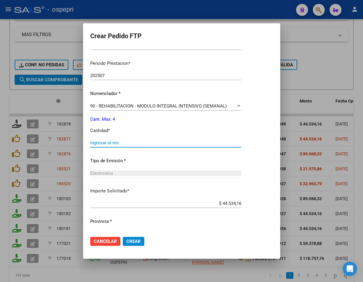
click at [137, 143] on input "Ingresar el nro" at bounding box center [165, 142] width 151 height 5
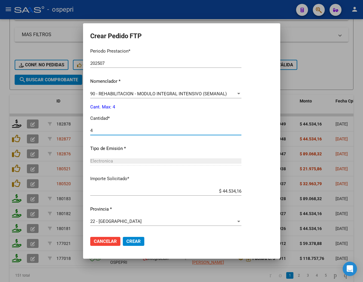
scroll to position [192, 0]
type input "4"
click at [136, 242] on span "Crear" at bounding box center [133, 241] width 14 height 5
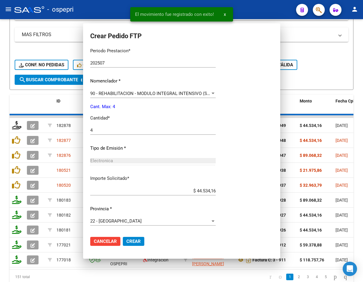
scroll to position [160, 0]
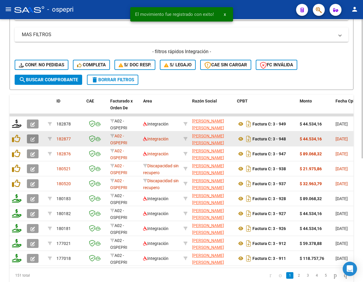
click at [33, 138] on icon "button" at bounding box center [33, 139] width 4 height 4
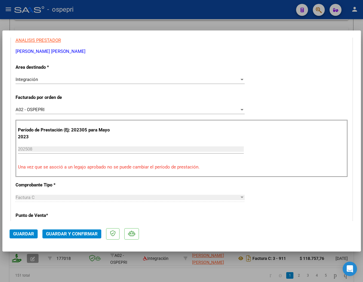
scroll to position [0, 0]
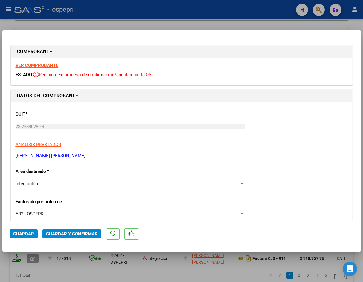
click at [42, 66] on strong "VER COMPROBANTE" at bounding box center [37, 65] width 43 height 5
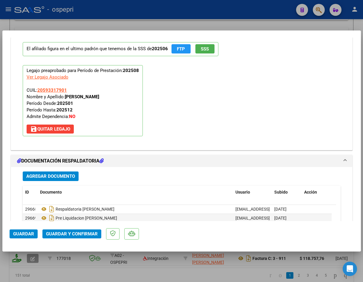
scroll to position [628, 0]
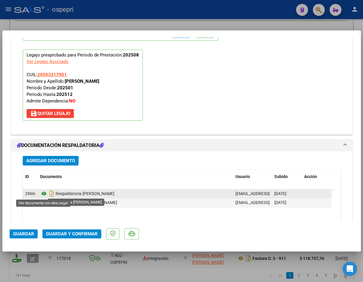
click at [42, 193] on icon at bounding box center [44, 193] width 8 height 7
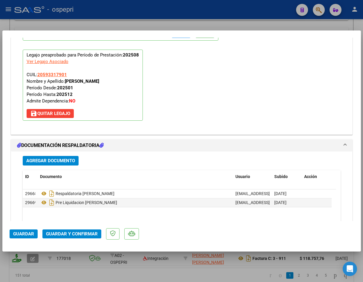
click at [65, 113] on span "save Quitar Legajo" at bounding box center [50, 113] width 40 height 5
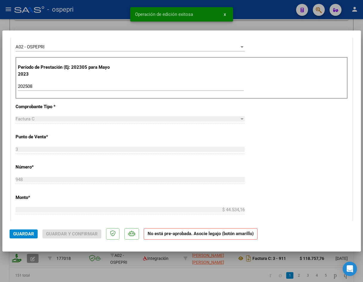
scroll to position [150, 0]
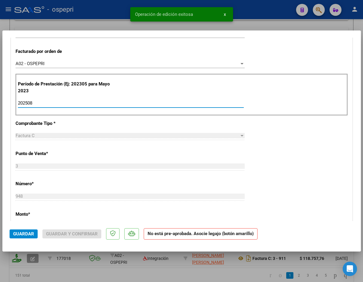
drag, startPoint x: 31, startPoint y: 101, endPoint x: 84, endPoint y: 108, distance: 53.0
click at [77, 108] on div "202508 Ingrese el Período de Prestación como indica el ejemplo" at bounding box center [131, 103] width 226 height 9
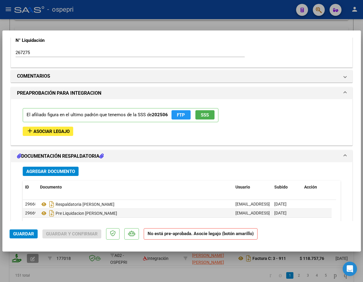
scroll to position [569, 0]
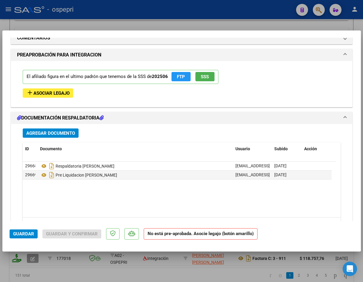
type input "202507"
click at [60, 94] on span "Asociar Legajo" at bounding box center [51, 93] width 36 height 5
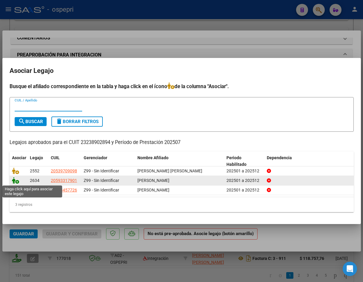
click at [15, 181] on icon at bounding box center [15, 180] width 7 height 7
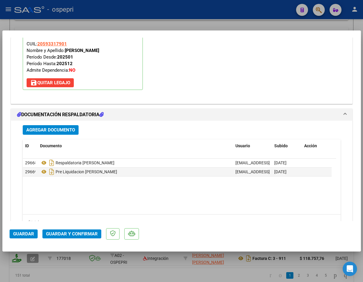
scroll to position [686, 0]
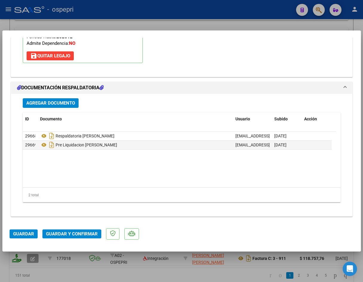
click at [80, 231] on button "Guardar y Confirmar" at bounding box center [71, 234] width 59 height 9
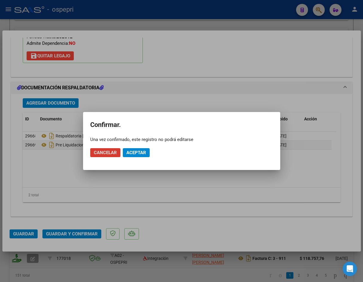
click at [138, 151] on span "Aceptar" at bounding box center [136, 152] width 20 height 5
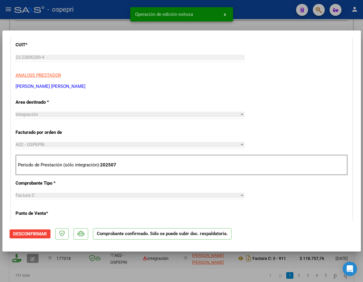
scroll to position [120, 0]
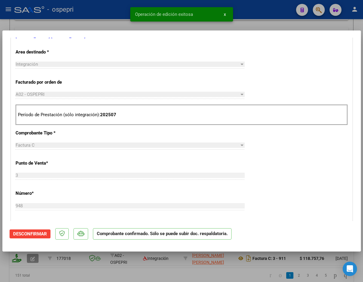
type input "$ 0,00"
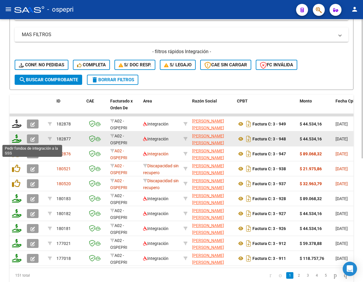
click at [16, 140] on icon at bounding box center [17, 139] width 10 height 8
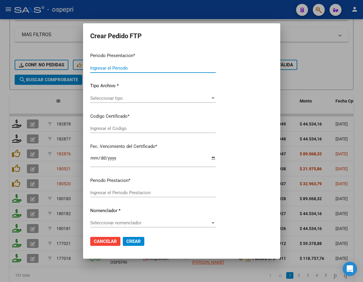
type input "202507"
type input "$ 44.534,16"
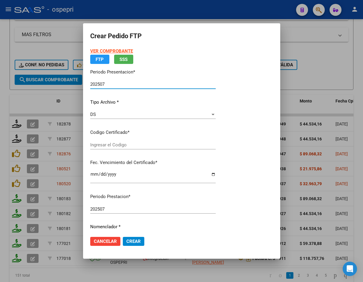
type input "2059331790-1"
type input "2026-09-06"
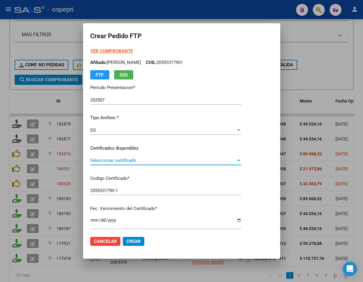
click at [126, 163] on span "Seleccionar certificado" at bounding box center [163, 160] width 146 height 5
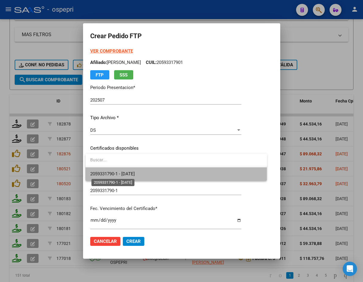
click at [129, 173] on span "2059331790-1 - 2026-09-06" at bounding box center [112, 173] width 45 height 5
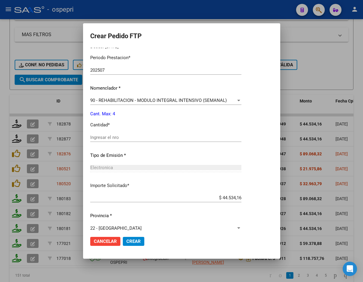
scroll to position [199, 0]
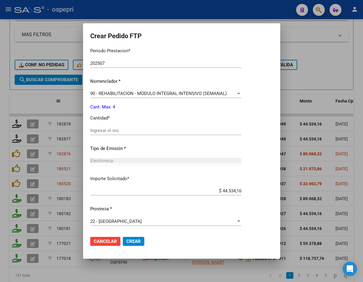
click at [133, 134] on div "Ingresar el nro" at bounding box center [165, 130] width 151 height 9
type input "4"
click at [132, 244] on span "Crear" at bounding box center [133, 241] width 14 height 5
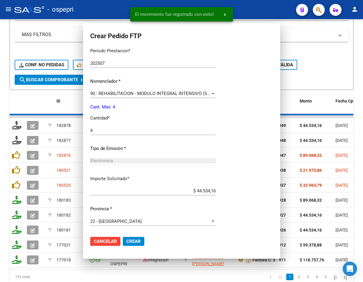
scroll to position [0, 0]
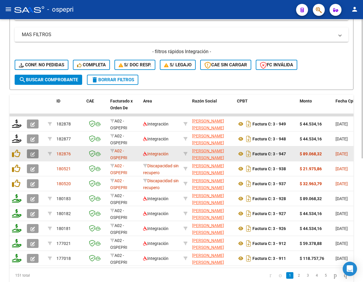
click at [32, 155] on icon "button" at bounding box center [33, 154] width 4 height 4
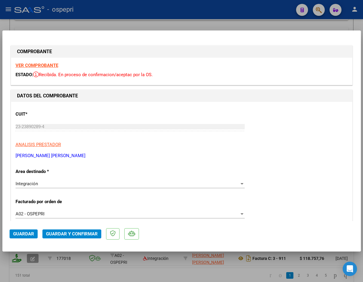
click at [41, 65] on strong "VER COMPROBANTE" at bounding box center [37, 65] width 43 height 5
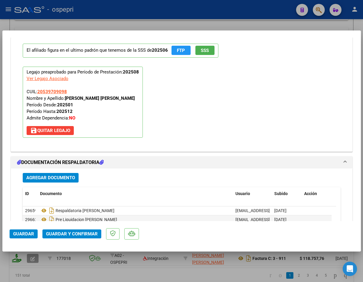
scroll to position [658, 0]
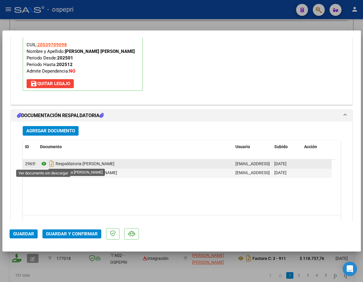
click at [42, 163] on icon at bounding box center [44, 163] width 8 height 7
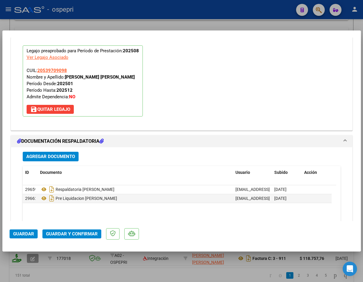
scroll to position [628, 0]
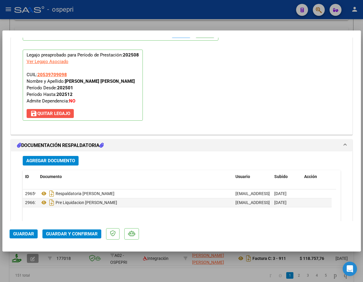
click at [59, 115] on span "save Quitar Legajo" at bounding box center [50, 113] width 40 height 5
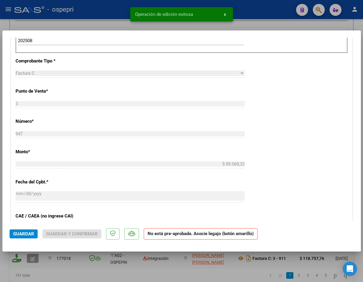
scroll to position [150, 0]
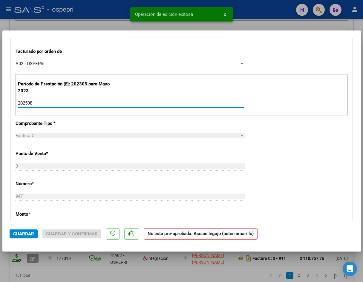
drag, startPoint x: 31, startPoint y: 103, endPoint x: 93, endPoint y: 103, distance: 61.6
click at [88, 104] on input "202508" at bounding box center [131, 102] width 226 height 5
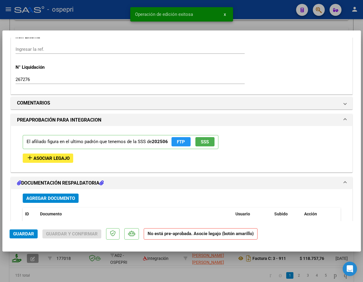
scroll to position [509, 0]
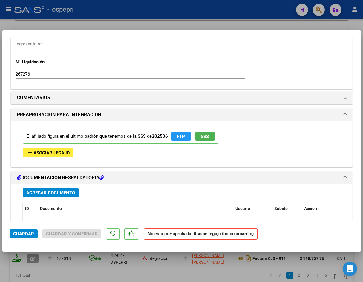
type input "202507"
click at [53, 152] on span "Asociar Legajo" at bounding box center [51, 152] width 36 height 5
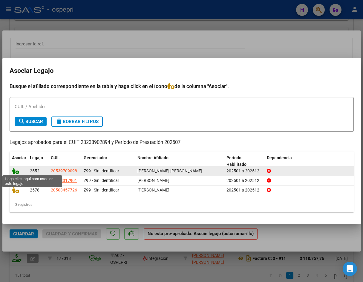
click at [16, 171] on icon at bounding box center [15, 171] width 7 height 7
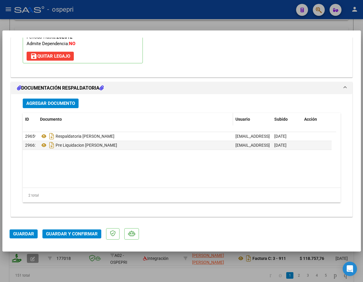
scroll to position [686, 0]
click at [77, 232] on span "Guardar y Confirmar" at bounding box center [72, 233] width 52 height 5
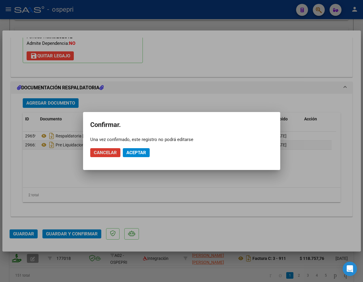
click at [137, 152] on span "Aceptar" at bounding box center [136, 152] width 20 height 5
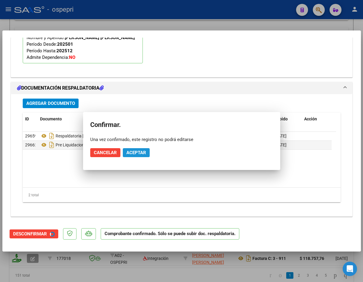
scroll to position [618, 0]
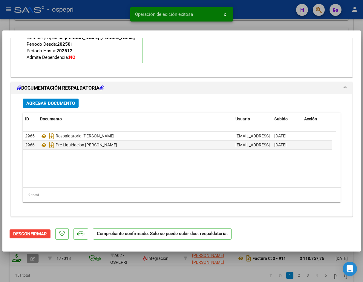
type input "$ 0,00"
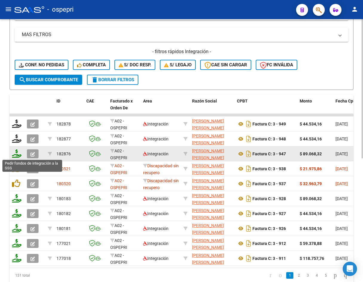
click at [19, 154] on icon at bounding box center [17, 154] width 10 height 8
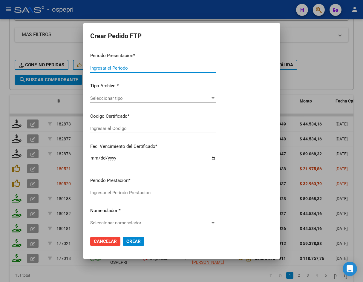
type input "202507"
type input "$ 89.068,32"
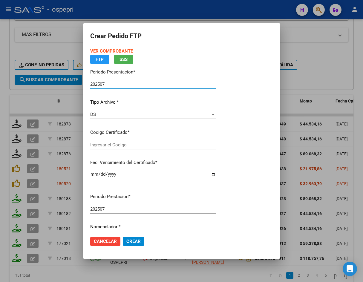
type input "ARG02000539709092017040720220307RIO145"
type input "2027-03-07"
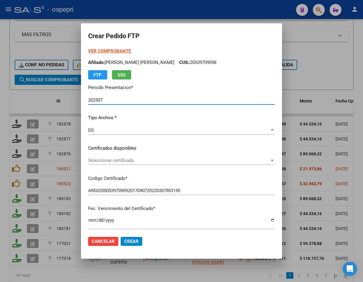
click at [116, 162] on span "Seleccionar certificado" at bounding box center [179, 160] width 182 height 5
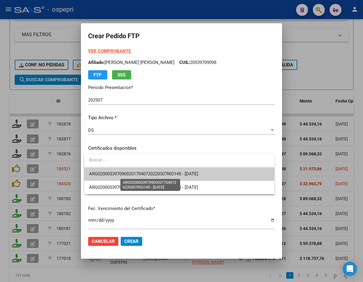
click at [125, 177] on span "ARG02000539709092017040720220307RIO145 - 2027-03-07" at bounding box center [143, 173] width 109 height 5
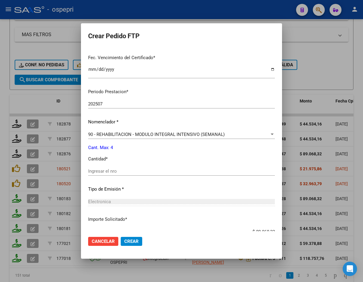
scroll to position [192, 0]
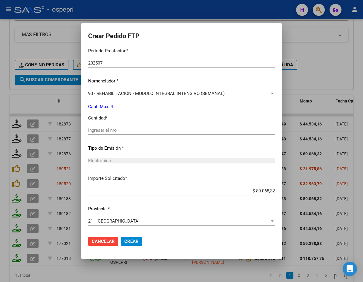
click at [116, 133] on input "Ingresar el nro" at bounding box center [181, 130] width 187 height 5
type input "4"
click at [132, 241] on span "Crear" at bounding box center [131, 241] width 14 height 5
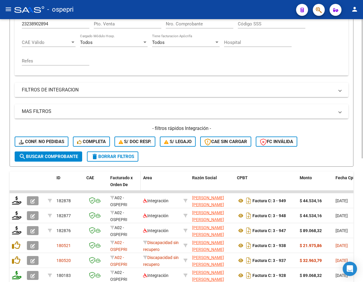
scroll to position [0, 0]
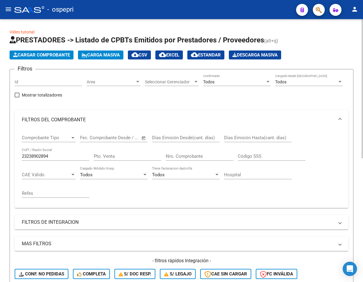
click at [58, 158] on input "23238902894" at bounding box center [56, 156] width 68 height 5
paste input "736371541"
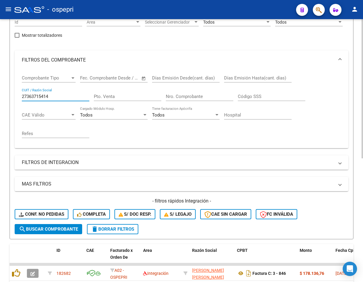
scroll to position [90, 0]
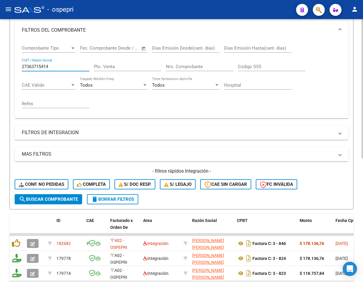
type input "27363715414"
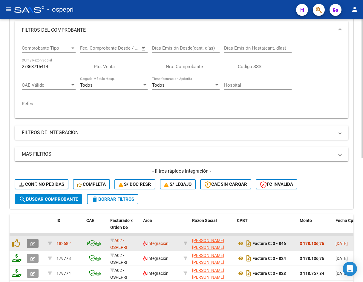
click at [33, 243] on icon "button" at bounding box center [33, 244] width 4 height 4
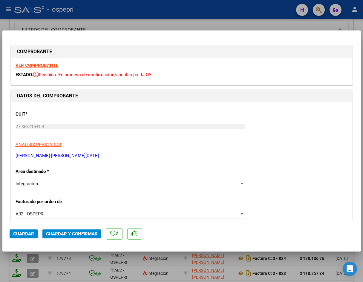
click at [43, 63] on strong "VER COMPROBANTE" at bounding box center [37, 65] width 43 height 5
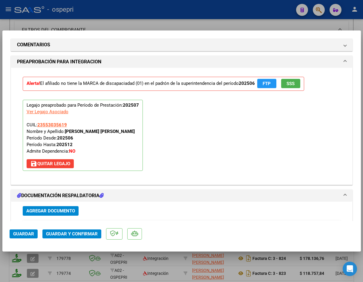
scroll to position [658, 0]
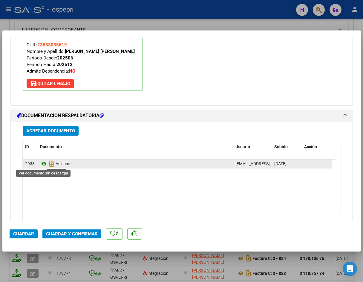
click at [42, 165] on icon at bounding box center [44, 163] width 8 height 7
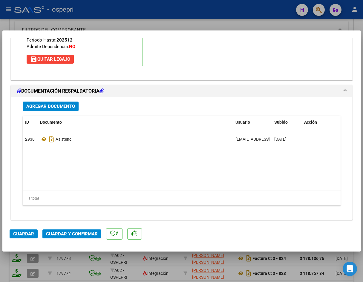
scroll to position [686, 0]
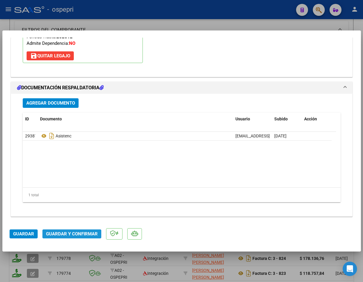
click at [85, 234] on span "Guardar y Confirmar" at bounding box center [72, 233] width 52 height 5
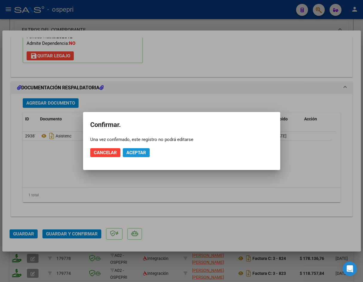
click at [143, 151] on span "Aceptar" at bounding box center [136, 152] width 20 height 5
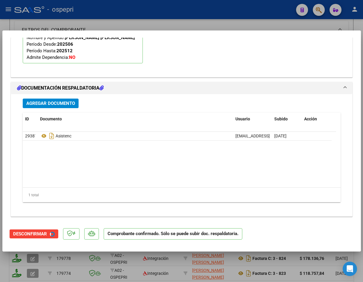
type input "$ 0,00"
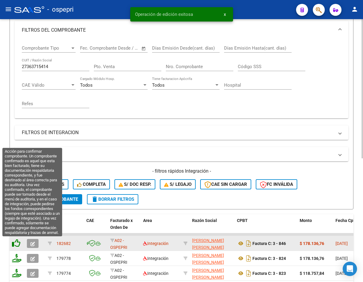
click at [16, 243] on icon at bounding box center [16, 243] width 8 height 8
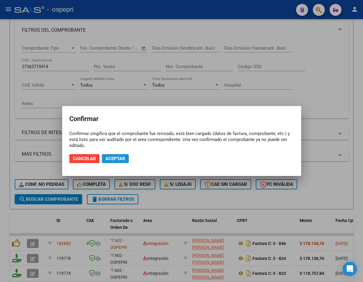
click at [123, 159] on span "Aceptar" at bounding box center [116, 158] width 20 height 5
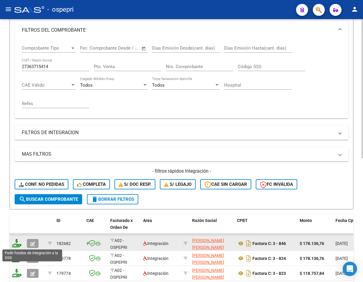
click at [17, 246] on icon at bounding box center [17, 243] width 10 height 8
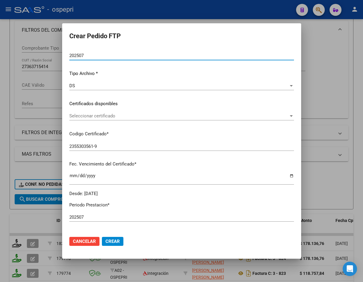
scroll to position [46, 0]
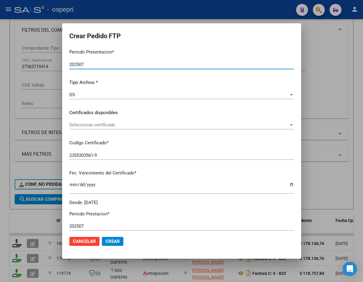
click at [110, 128] on div "Seleccionar certificado Seleccionar certificado" at bounding box center [181, 125] width 225 height 9
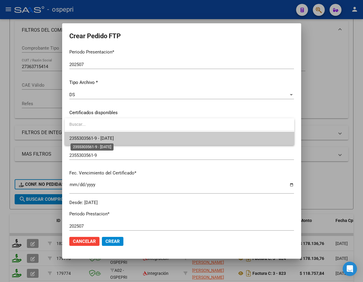
click at [113, 137] on span "2355303561-9 - 2030-04-14" at bounding box center [91, 138] width 45 height 5
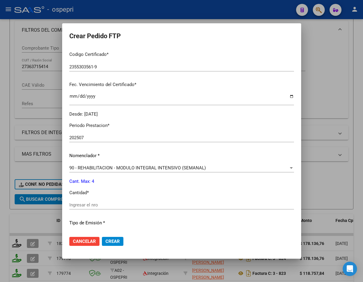
scroll to position [165, 0]
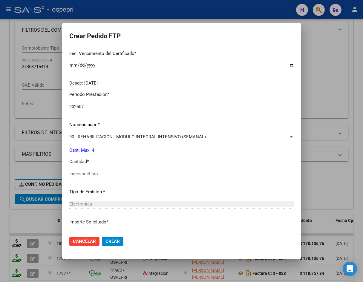
click at [113, 176] on input "Ingresar el nro" at bounding box center [181, 173] width 225 height 5
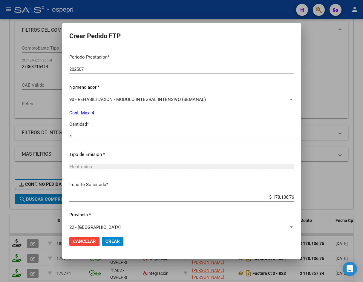
scroll to position [209, 0]
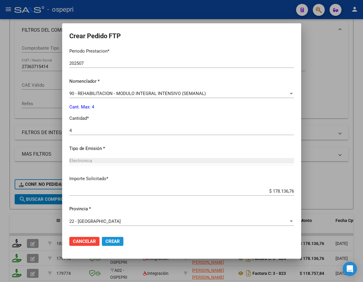
click at [118, 237] on button "Crear" at bounding box center [113, 241] width 22 height 9
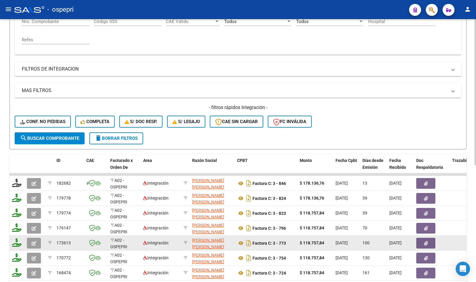
scroll to position [0, 0]
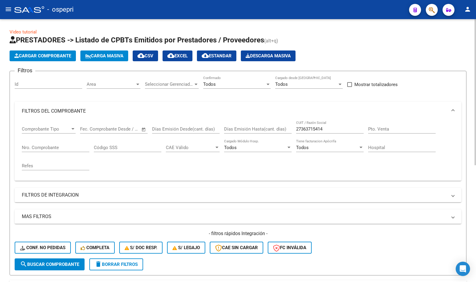
click at [286, 127] on input "27363715414" at bounding box center [330, 128] width 68 height 5
paste input "30710591225"
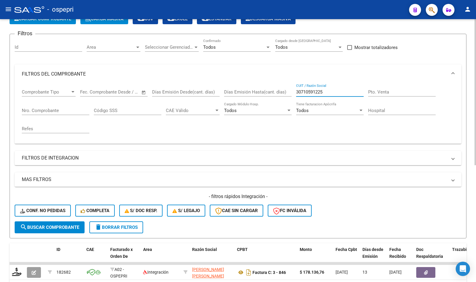
scroll to position [30, 0]
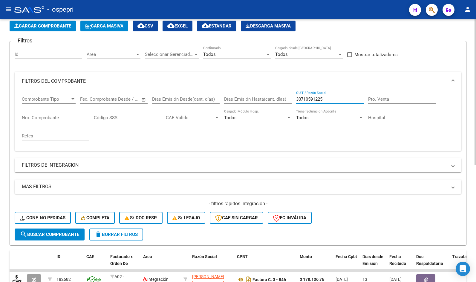
click at [71, 236] on span "search Buscar Comprobante" at bounding box center [49, 234] width 59 height 5
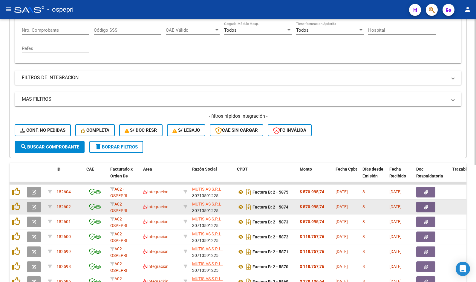
scroll to position [121, 0]
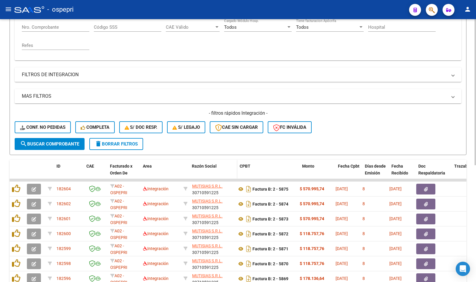
click at [235, 171] on span at bounding box center [236, 173] width 3 height 26
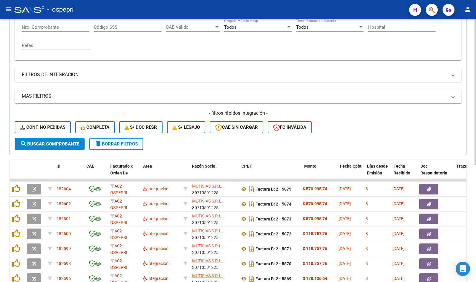
click at [237, 171] on span at bounding box center [238, 173] width 3 height 26
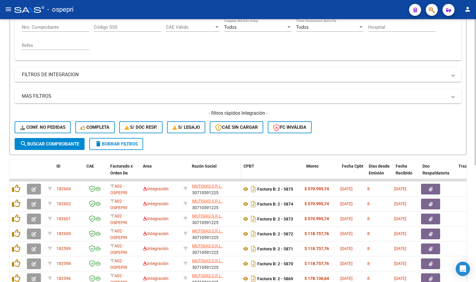
click at [240, 171] on span at bounding box center [240, 173] width 3 height 26
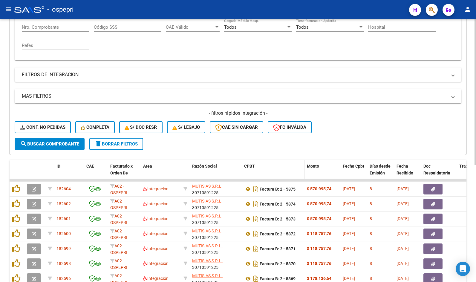
click at [242, 171] on span at bounding box center [240, 173] width 3 height 26
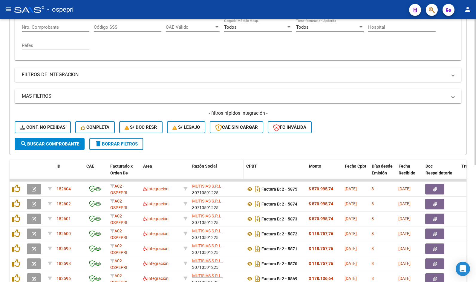
click at [244, 171] on span at bounding box center [242, 173] width 3 height 26
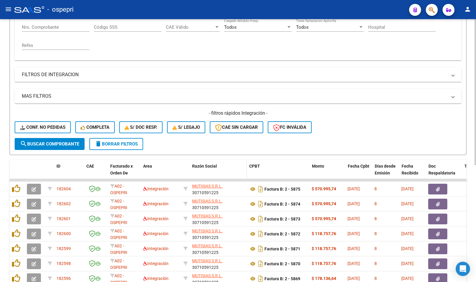
click at [247, 171] on span at bounding box center [245, 173] width 3 height 26
click at [248, 171] on span at bounding box center [246, 173] width 3 height 26
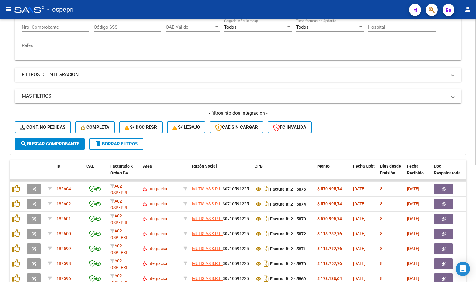
drag, startPoint x: 252, startPoint y: 171, endPoint x: 257, endPoint y: 171, distance: 5.1
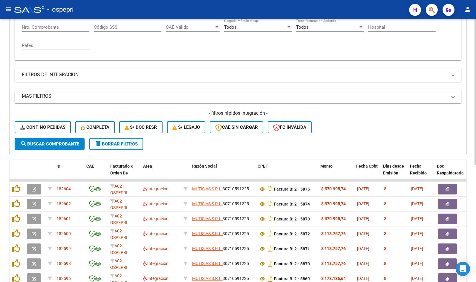
click at [254, 170] on span at bounding box center [254, 173] width 3 height 26
click at [253, 170] on span at bounding box center [253, 173] width 3 height 26
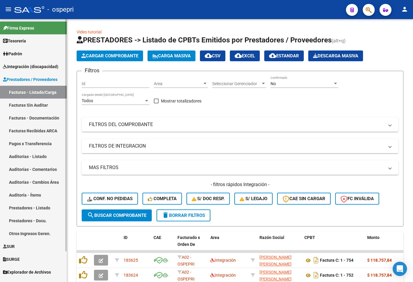
click at [22, 68] on span "Integración (discapacidad)" at bounding box center [30, 66] width 55 height 7
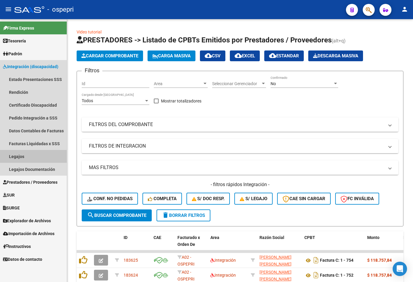
click at [19, 159] on link "Legajos" at bounding box center [33, 156] width 67 height 13
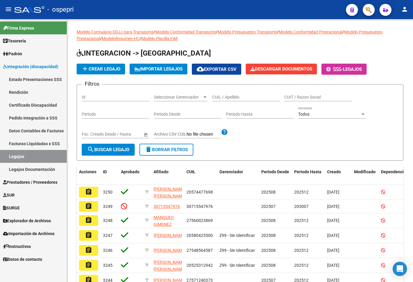
click at [8, 8] on mat-icon "menu" at bounding box center [8, 9] width 7 height 7
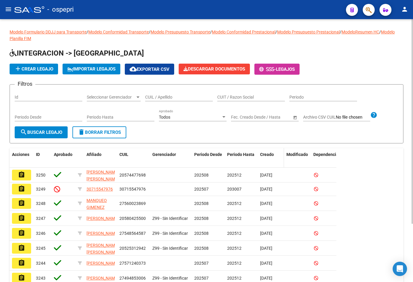
click at [282, 153] on span at bounding box center [282, 158] width 3 height 20
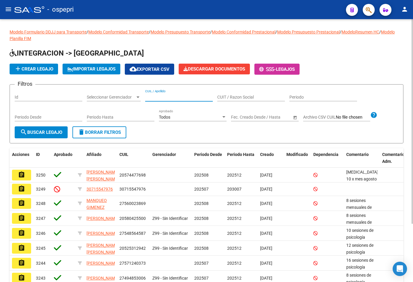
click at [175, 97] on input "CUIL / Apellido" at bounding box center [179, 97] width 68 height 5
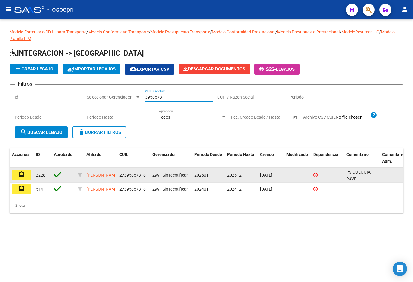
type input "39585731"
click at [24, 176] on mat-icon "assignment" at bounding box center [21, 174] width 7 height 7
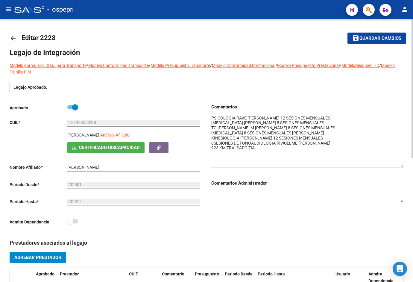
drag, startPoint x: 401, startPoint y: 125, endPoint x: 404, endPoint y: 167, distance: 41.9
click at [404, 167] on div "arrow_back Editar 2228 save Guardar cambios Legajo de Integración Modelo Formul…" at bounding box center [206, 267] width 413 height 496
click at [11, 36] on mat-icon "arrow_back" at bounding box center [13, 38] width 7 height 7
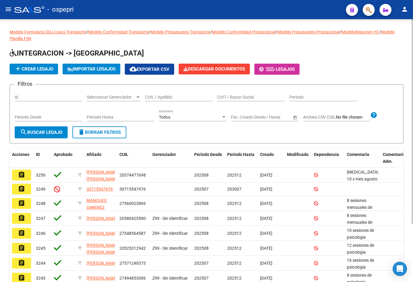
click at [163, 98] on input "CUIL / Apellido" at bounding box center [179, 97] width 68 height 5
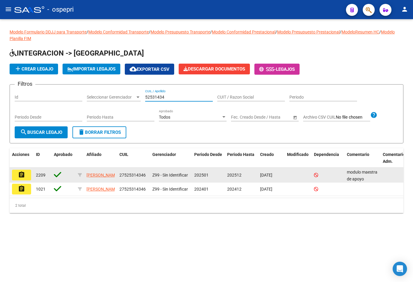
type input "52531434"
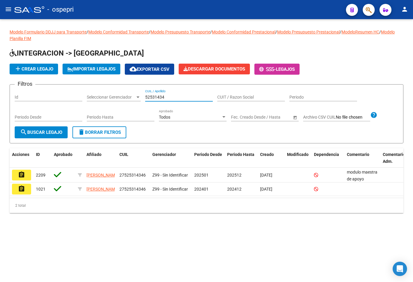
click at [21, 172] on mat-icon "assignment" at bounding box center [21, 174] width 7 height 7
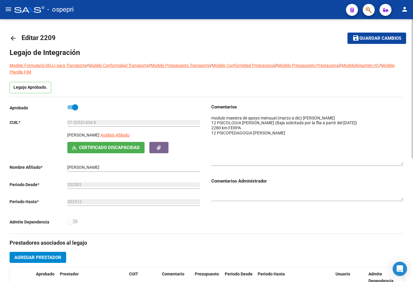
drag, startPoint x: 400, startPoint y: 125, endPoint x: 404, endPoint y: 163, distance: 38.7
click at [404, 163] on div "arrow_back Editar 2209 save Guardar cambios Legajo de Integración Modelo Formul…" at bounding box center [206, 267] width 413 height 496
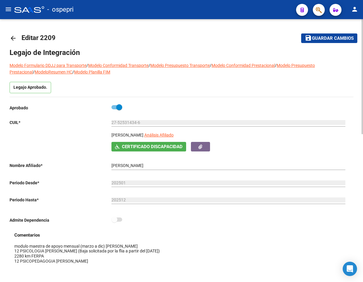
click at [13, 41] on mat-icon "arrow_back" at bounding box center [13, 38] width 7 height 7
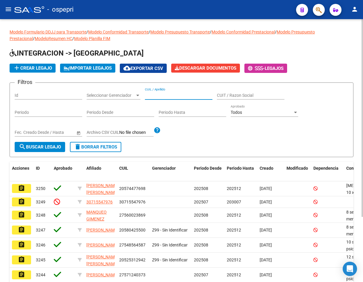
click at [160, 93] on input "CUIL / Apellido" at bounding box center [179, 95] width 68 height 5
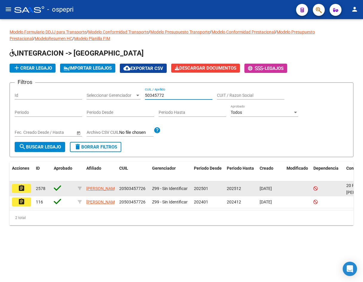
type input "50345772"
click at [24, 189] on mat-icon "assignment" at bounding box center [21, 188] width 7 height 7
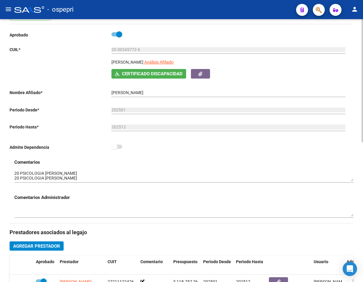
scroll to position [90, 0]
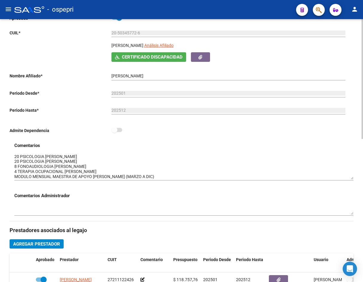
drag, startPoint x: 353, startPoint y: 164, endPoint x: 351, endPoint y: 179, distance: 14.7
click at [351, 179] on textarea at bounding box center [183, 167] width 339 height 26
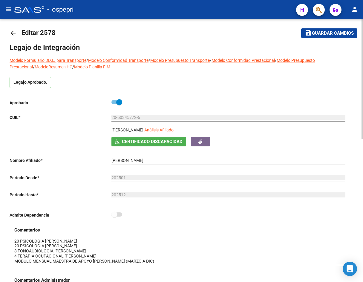
scroll to position [0, 0]
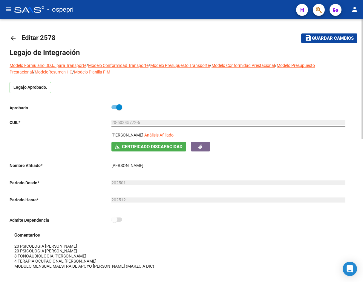
click at [14, 37] on mat-icon "arrow_back" at bounding box center [13, 38] width 7 height 7
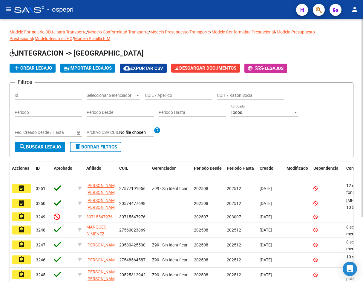
click at [164, 95] on input "CUIL / Apellido" at bounding box center [179, 95] width 68 height 5
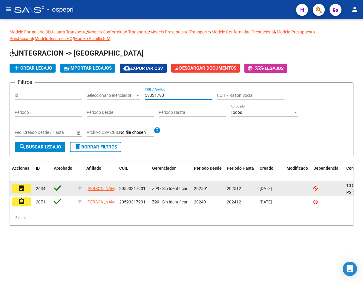
type input "59331790"
click at [25, 188] on button "assignment" at bounding box center [21, 188] width 19 height 9
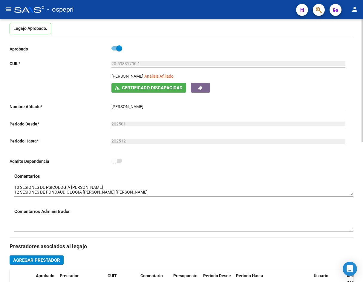
scroll to position [60, 0]
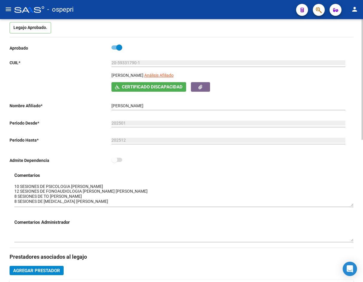
drag, startPoint x: 352, startPoint y: 193, endPoint x: 350, endPoint y: 204, distance: 11.6
click at [350, 204] on textarea at bounding box center [183, 195] width 339 height 23
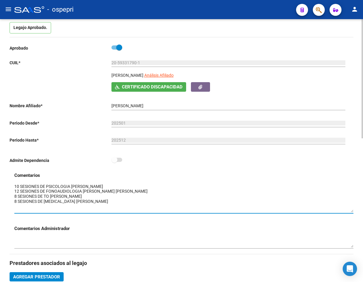
drag, startPoint x: 353, startPoint y: 206, endPoint x: 353, endPoint y: 213, distance: 6.6
click at [353, 213] on textarea at bounding box center [183, 198] width 339 height 29
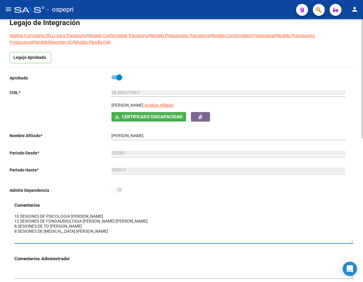
scroll to position [0, 0]
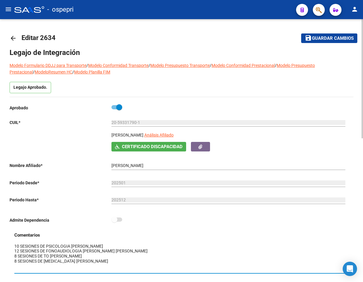
click at [13, 38] on mat-icon "arrow_back" at bounding box center [13, 38] width 7 height 7
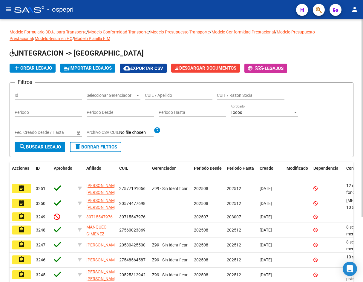
click at [157, 95] on input "CUIL / Apellido" at bounding box center [179, 95] width 68 height 5
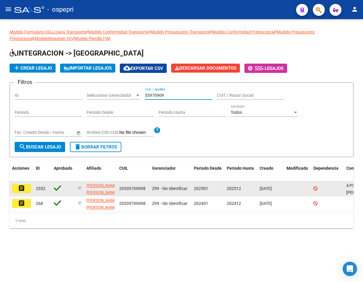
type input "53970909"
click at [19, 188] on mat-icon "assignment" at bounding box center [21, 188] width 7 height 7
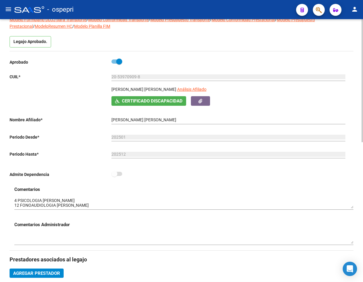
scroll to position [60, 0]
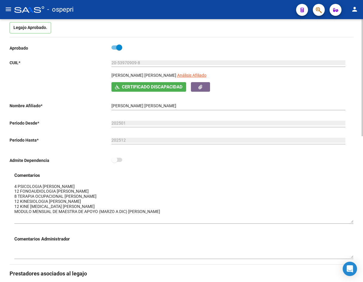
drag, startPoint x: 352, startPoint y: 194, endPoint x: 358, endPoint y: 222, distance: 28.7
click at [358, 222] on div "arrow_back Editar 2552 save Guardar cambios Legajo de Integración Modelo Formul…" at bounding box center [181, 254] width 363 height 590
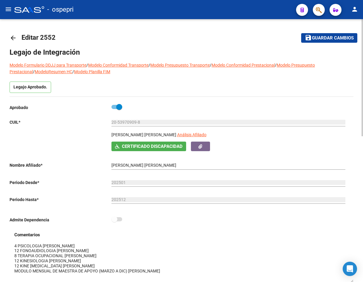
scroll to position [0, 0]
click at [15, 38] on mat-icon "arrow_back" at bounding box center [13, 38] width 7 height 7
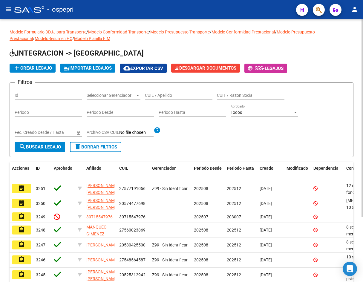
click at [165, 96] on input "CUIL / Apellido" at bounding box center [179, 95] width 68 height 5
click at [228, 95] on input "CUIT / Razon Social" at bounding box center [251, 95] width 68 height 5
click at [179, 95] on input "CUIL / Apellido" at bounding box center [179, 95] width 68 height 5
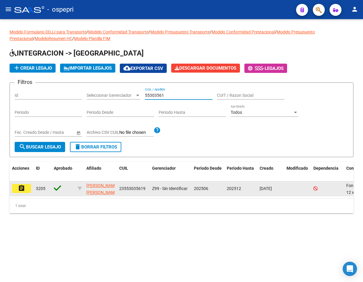
type input "55303561"
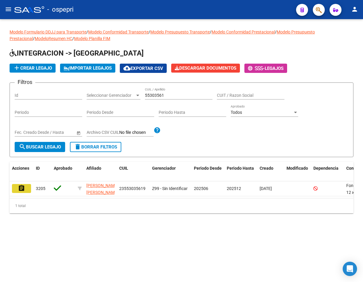
click at [23, 190] on mat-icon "assignment" at bounding box center [21, 188] width 7 height 7
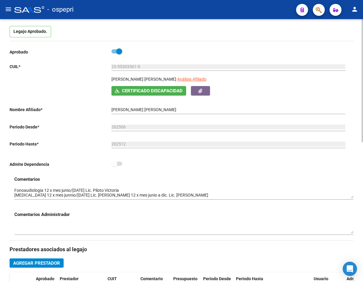
scroll to position [60, 0]
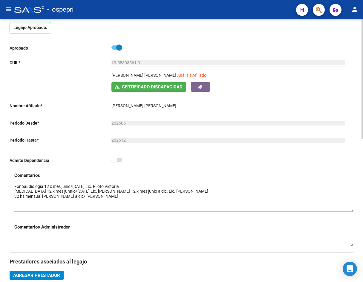
drag, startPoint x: 352, startPoint y: 193, endPoint x: 356, endPoint y: 209, distance: 16.7
click at [356, 209] on div "arrow_back Editar 3205 save Guardar cambios Legajo de Integración Modelo Formul…" at bounding box center [181, 248] width 363 height 578
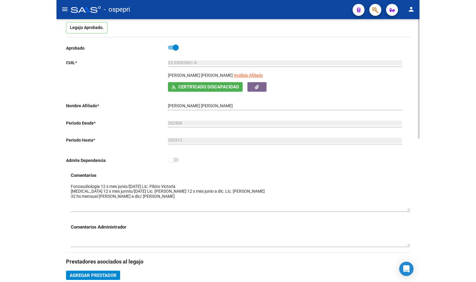
scroll to position [0, 0]
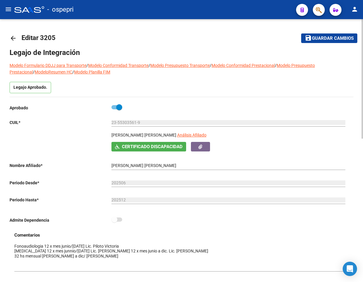
click at [12, 38] on mat-icon "arrow_back" at bounding box center [13, 38] width 7 height 7
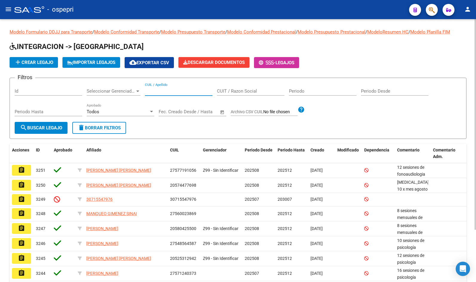
click at [175, 91] on input "CUIL / Apellido" at bounding box center [179, 91] width 68 height 5
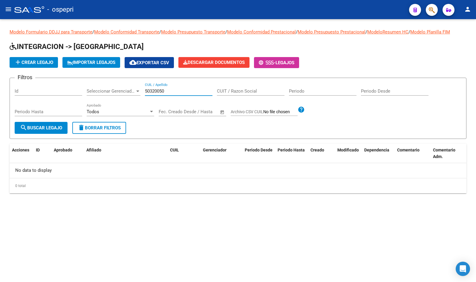
type input "50320050"
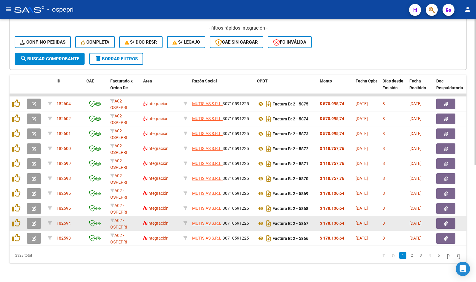
scroll to position [210, 0]
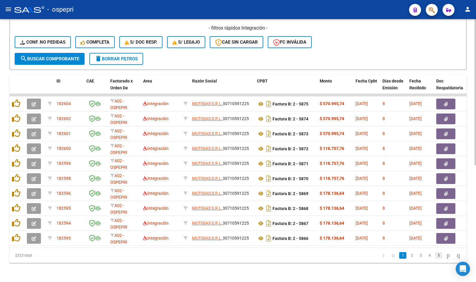
click at [435, 255] on link "5" at bounding box center [438, 255] width 7 height 7
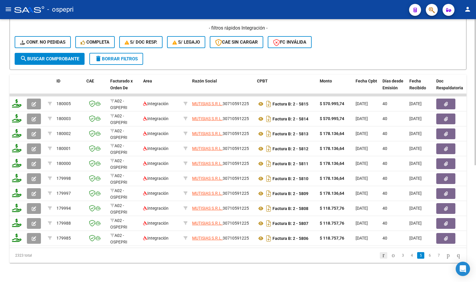
click at [382, 256] on icon "go to first page" at bounding box center [384, 255] width 4 height 7
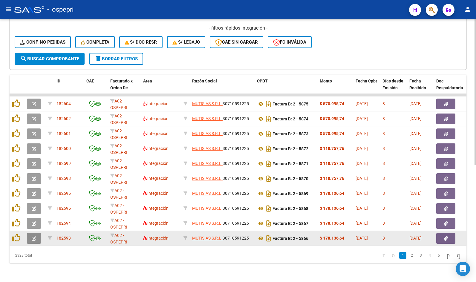
click at [33, 237] on icon "button" at bounding box center [34, 239] width 4 height 4
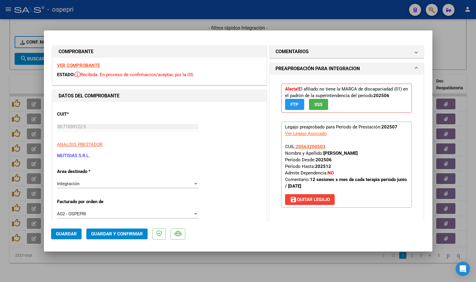
type input "$ 0,00"
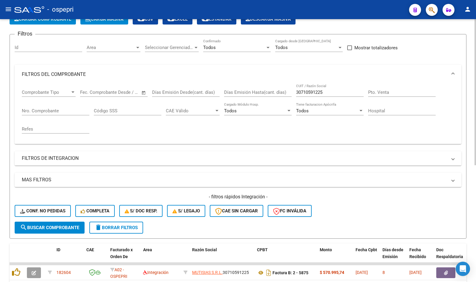
scroll to position [0, 0]
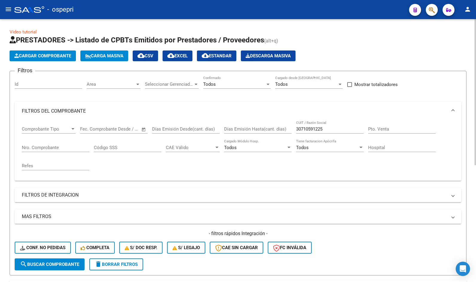
click at [237, 86] on div "Todos" at bounding box center [234, 84] width 62 height 5
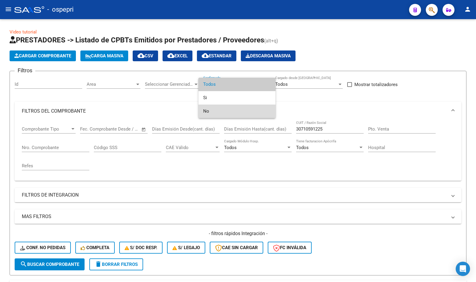
click at [229, 111] on span "No" at bounding box center [237, 111] width 68 height 13
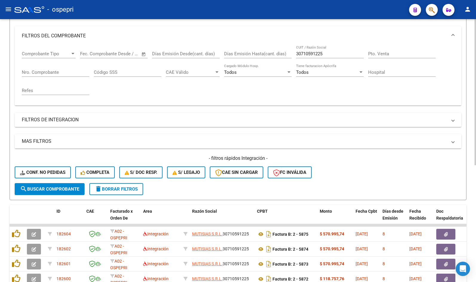
scroll to position [90, 0]
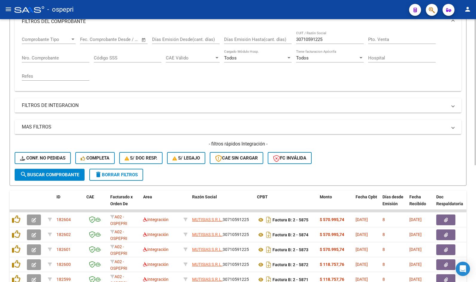
click at [57, 176] on span "search Buscar Comprobante" at bounding box center [49, 174] width 59 height 5
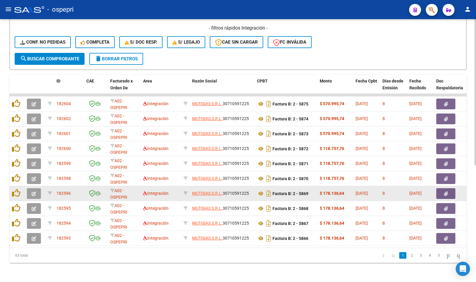
scroll to position [210, 0]
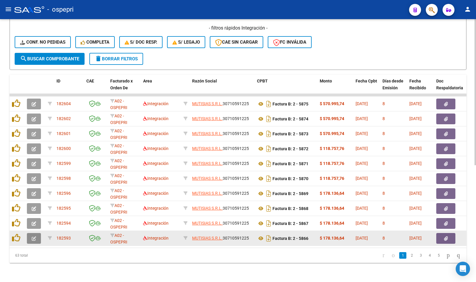
click at [35, 237] on icon "button" at bounding box center [34, 239] width 4 height 4
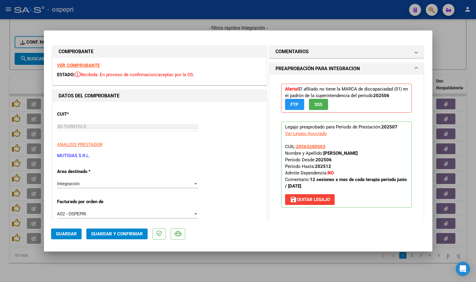
click at [84, 66] on strong "VER COMPROBANTE" at bounding box center [78, 65] width 43 height 5
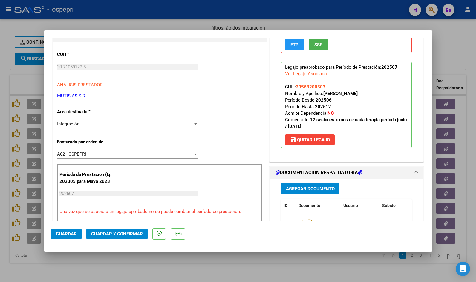
scroll to position [0, 0]
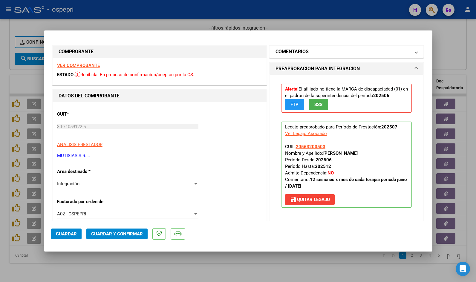
click at [314, 52] on mat-panel-title "COMENTARIOS" at bounding box center [343, 51] width 135 height 7
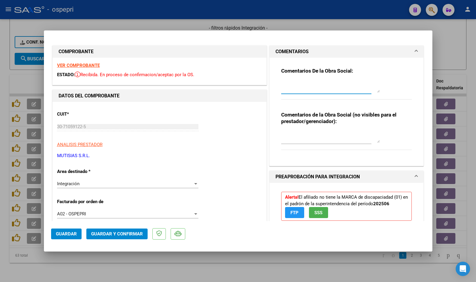
click at [316, 86] on textarea at bounding box center [330, 87] width 99 height 12
type textarea "b"
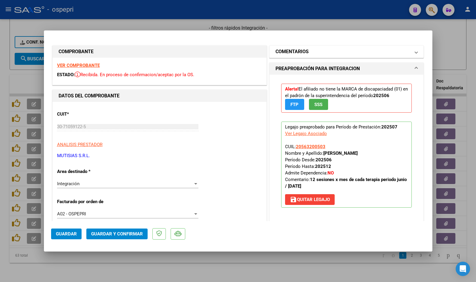
click at [332, 52] on mat-panel-title "COMENTARIOS" at bounding box center [343, 51] width 135 height 7
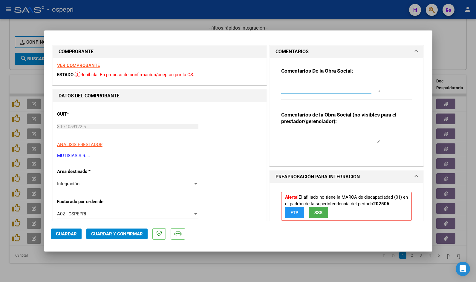
click at [306, 84] on textarea at bounding box center [330, 87] width 99 height 12
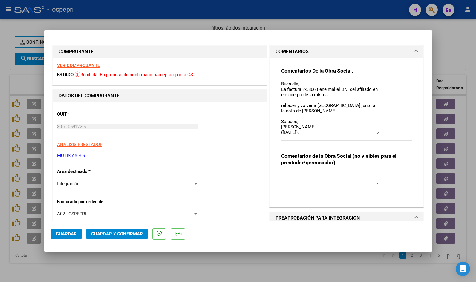
drag, startPoint x: 376, startPoint y: 92, endPoint x: 376, endPoint y: 141, distance: 48.7
click at [376, 134] on textarea "Buen dia, La factura 2-5866 tiene mal el DNI del afiliado en ele cuerpo de la m…" at bounding box center [330, 107] width 99 height 53
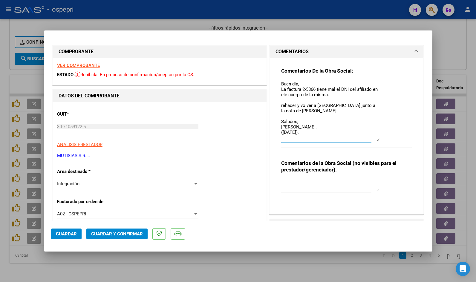
type textarea "Buen dia, La factura 2-5866 tiene mal el DNI del afiliado en ele cuerpo de la m…"
click at [334, 186] on textarea at bounding box center [330, 185] width 99 height 12
drag, startPoint x: 345, startPoint y: 182, endPoint x: 269, endPoint y: 183, distance: 76.6
click at [270, 183] on div "Comentarios De la Obra Social: Buen dia, La factura 2-5866 tiene mal el DNI del…" at bounding box center [347, 136] width 154 height 157
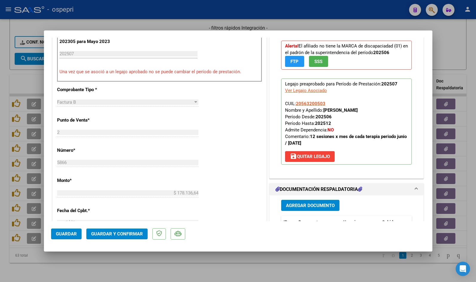
scroll to position [239, 0]
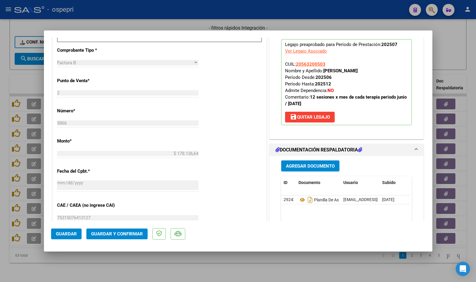
type textarea "PEDI NC MAL DNI AFILIADO."
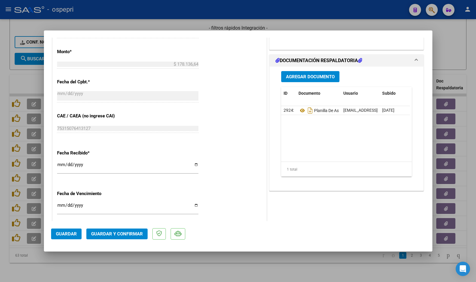
scroll to position [329, 0]
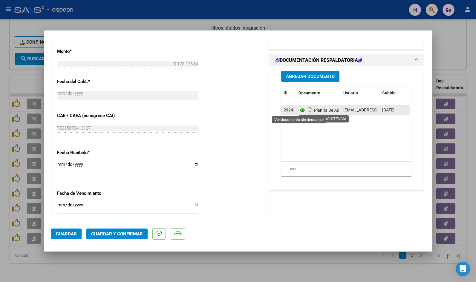
click at [301, 109] on icon at bounding box center [303, 110] width 8 height 7
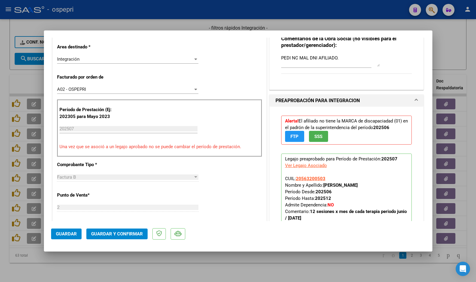
scroll to position [0, 0]
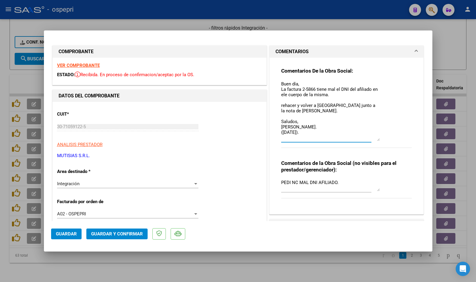
click at [281, 105] on textarea "Buen día, La factura 2-5866 tiene mal el DNI del afiliado en ele cuerpo de la m…" at bounding box center [330, 111] width 99 height 60
drag, startPoint x: 319, startPoint y: 105, endPoint x: 319, endPoint y: 113, distance: 7.5
click at [319, 113] on textarea "Buen día, La factura 2-5866 tiene mal el DNI del afiliado en ele cuerpo de la m…" at bounding box center [330, 111] width 99 height 60
click at [324, 105] on textarea "Buen día, La factura 2-5866 tiene mal el DNI del afiliado en ele cuerpo de la m…" at bounding box center [330, 111] width 99 height 60
click at [289, 110] on textarea "Buen día, La factura 2-5866 tiene mal el DNI del afiliado en ele cuerpo de la m…" at bounding box center [330, 111] width 99 height 60
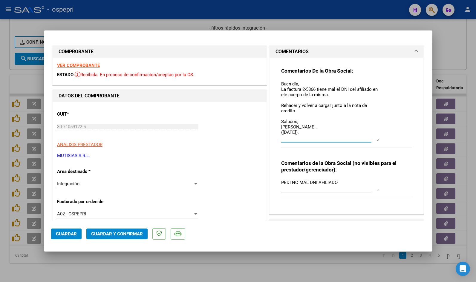
click at [297, 112] on textarea "Buen día, La factura 2-5866 tiene mal el DNI del afiliado en ele cuerpo de la m…" at bounding box center [330, 111] width 99 height 60
click at [289, 111] on textarea "Buen día, La factura 2-5866 tiene mal el DNI del afiliado en ele cuerpo de la m…" at bounding box center [330, 111] width 99 height 60
click at [293, 111] on textarea "Buen día, La factura 2-5866 tiene mal el DNI del afiliado en ele cuerpo de la m…" at bounding box center [330, 111] width 99 height 60
click at [326, 110] on textarea "Buen día, La factura 2-5866 tiene mal el DNI del afiliado en ele cuerpo de la m…" at bounding box center [330, 111] width 99 height 60
click at [318, 126] on textarea "Buen día, La factura 2-5866 tiene mal el DNI del afiliado en ele cuerpo de la m…" at bounding box center [330, 111] width 99 height 60
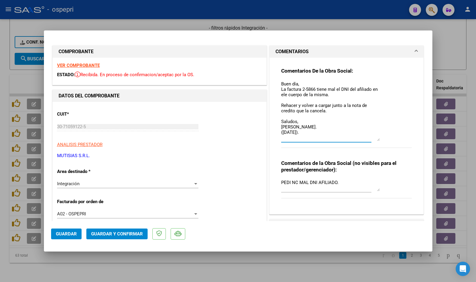
click at [316, 133] on textarea "Buen día, La factura 2-5866 tiene mal el DNI del afiliado en ele cuerpo de la m…" at bounding box center [330, 111] width 99 height 60
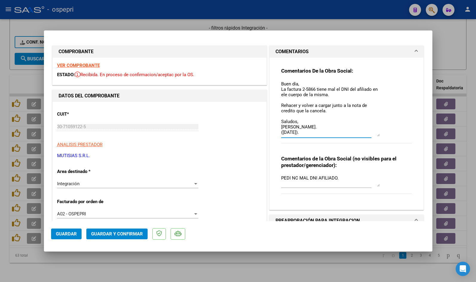
drag, startPoint x: 375, startPoint y: 140, endPoint x: 375, endPoint y: 136, distance: 4.5
click at [375, 136] on textarea "Buen día, La factura 2-5866 tiene mal el DNI del afiliado en ele cuerpo de la m…" at bounding box center [330, 109] width 99 height 56
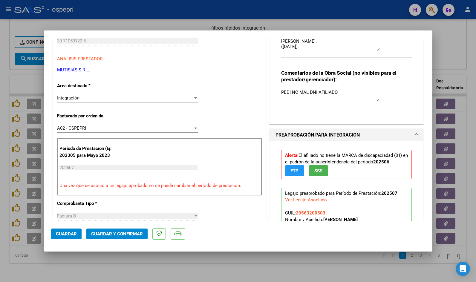
scroll to position [90, 0]
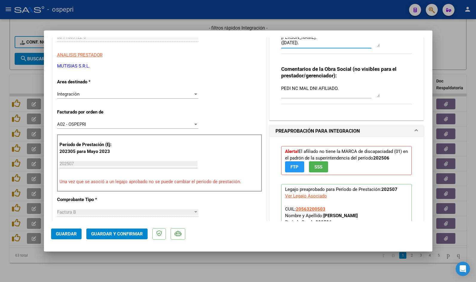
type textarea "Buen día, La factura 2-5866 tiene mal el DNI del afiliado en ele cuerpo de la m…"
click at [107, 95] on div "Integración" at bounding box center [125, 94] width 136 height 5
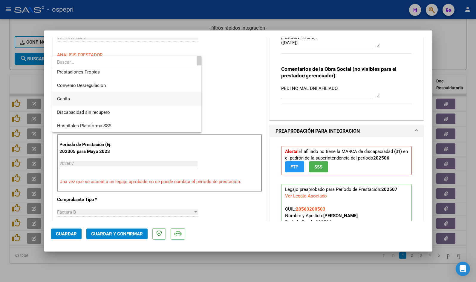
scroll to position [58, 0]
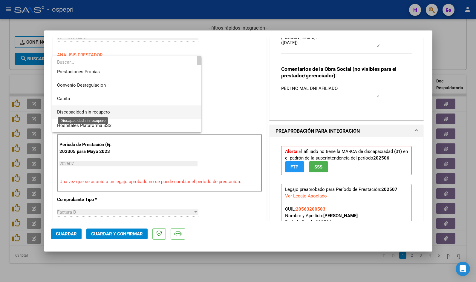
click at [105, 111] on span "Discapacidad sin recupero" at bounding box center [83, 111] width 53 height 5
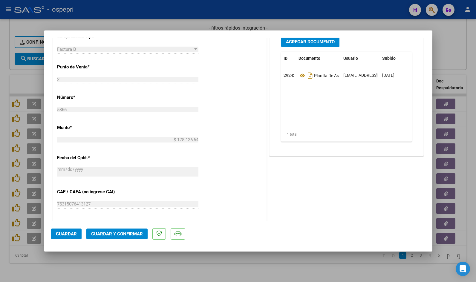
scroll to position [97, 0]
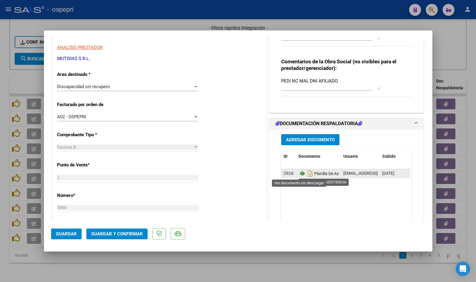
click at [300, 173] on icon at bounding box center [303, 173] width 8 height 7
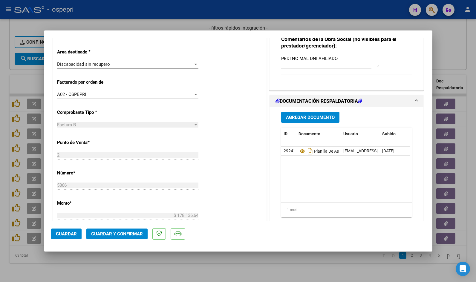
scroll to position [0, 0]
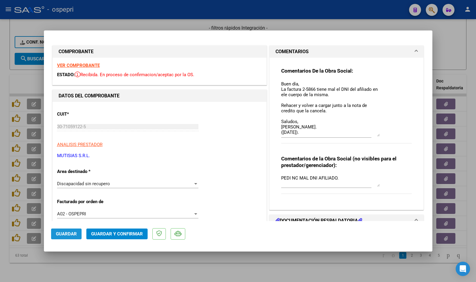
click at [68, 234] on span "Guardar" at bounding box center [66, 233] width 21 height 5
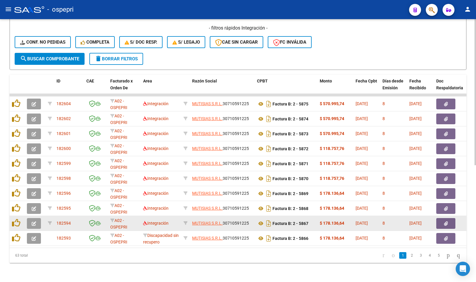
click at [36, 222] on icon "button" at bounding box center [34, 224] width 4 height 4
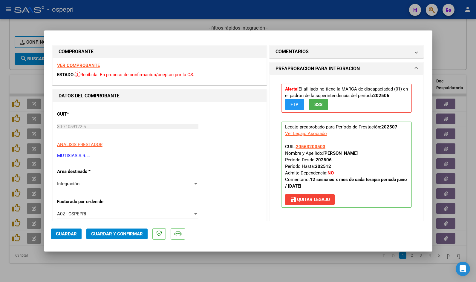
click at [81, 65] on strong "VER COMPROBANTE" at bounding box center [78, 65] width 43 height 5
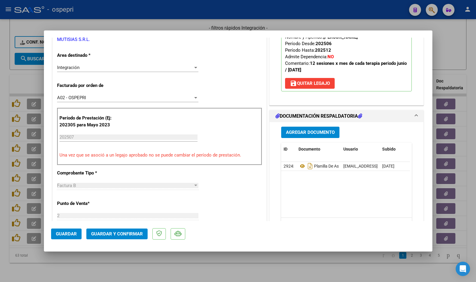
scroll to position [150, 0]
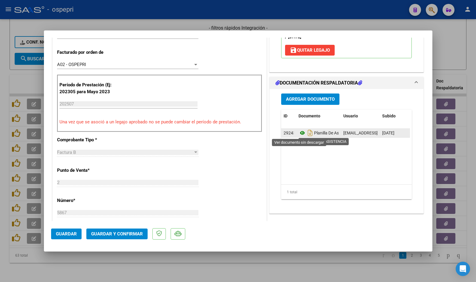
click at [301, 132] on icon at bounding box center [303, 132] width 8 height 7
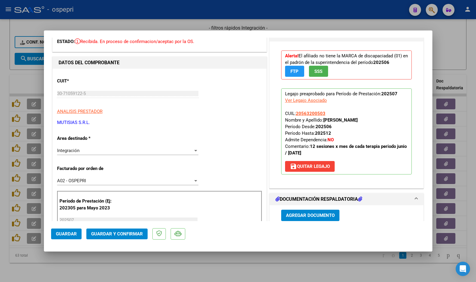
scroll to position [0, 0]
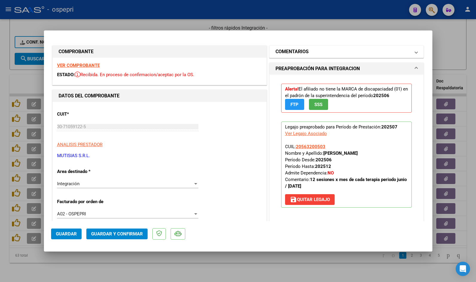
click at [295, 53] on h1 "COMENTARIOS" at bounding box center [292, 51] width 33 height 7
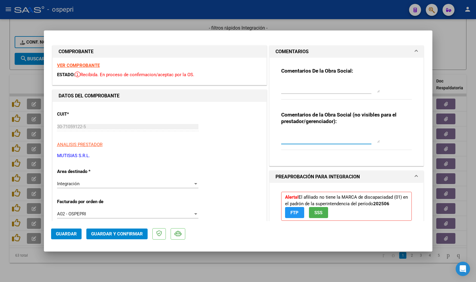
click at [296, 136] on textarea at bounding box center [330, 137] width 99 height 12
paste textarea "PEDI NC MAL DNI AFILIADO."
type textarea "PEDI NC MAL DNI AFILIADO."
click at [316, 89] on textarea at bounding box center [330, 87] width 99 height 12
click at [142, 185] on div "Integración" at bounding box center [125, 183] width 136 height 5
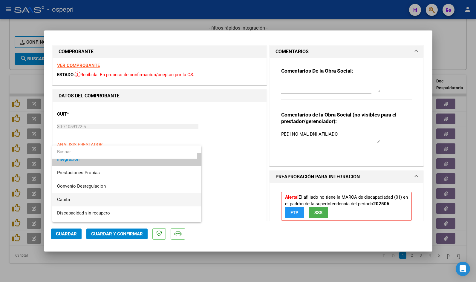
scroll to position [58, 0]
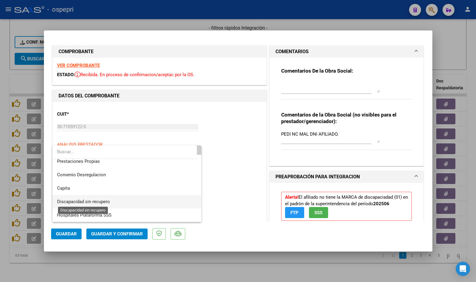
click at [107, 203] on span "Discapacidad sin recupero" at bounding box center [83, 201] width 53 height 5
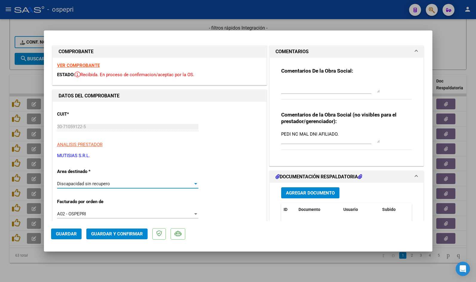
click at [288, 92] on textarea at bounding box center [330, 87] width 99 height 12
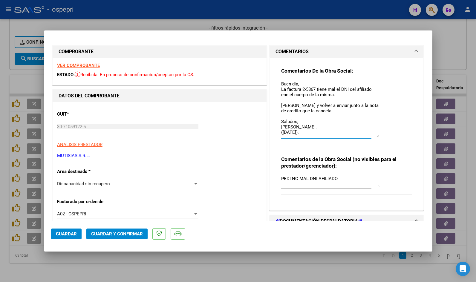
scroll to position [0, 0]
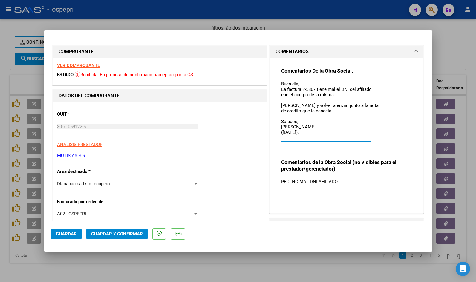
drag, startPoint x: 375, startPoint y: 91, endPoint x: 381, endPoint y: 138, distance: 47.9
click at [381, 138] on div "Comentarios De la Obra Social: Buen dia, La factura 2-5867 tiene mal el DNI del…" at bounding box center [346, 111] width 131 height 86
click at [287, 94] on textarea "Buen día, La factura 2-5867 tiene mal el DNI del afiliado ene el cuerpo de la m…" at bounding box center [330, 111] width 99 height 60
click at [281, 104] on textarea "Buen día, La factura 2-5867 tiene mal el DNI del afiliado en el cuerpo de la mi…" at bounding box center [330, 111] width 99 height 60
click at [329, 106] on textarea "Buen día, La factura 2-5867 tiene mal el DNI del afiliado en el cuerpo de la mi…" at bounding box center [330, 111] width 99 height 60
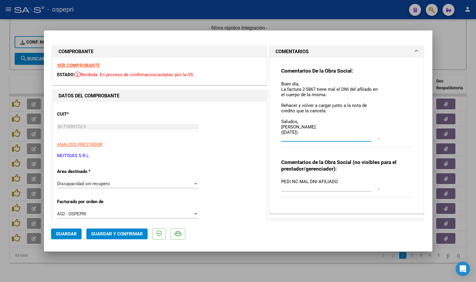
drag, startPoint x: 279, startPoint y: 83, endPoint x: 319, endPoint y: 140, distance: 69.7
click at [319, 140] on textarea "Buen día, La factura 2-5867 tiene mal el DNI del afiliado en el cuerpo de la mi…" at bounding box center [330, 111] width 99 height 60
type textarea "Buen día, La factura 2-5867 tiene mal el DNI del afiliado en el cuerpo de la mi…"
click at [65, 234] on span "Guardar" at bounding box center [66, 233] width 21 height 5
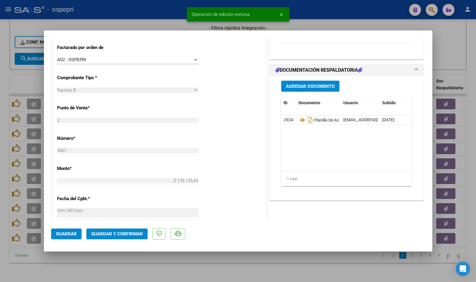
scroll to position [179, 0]
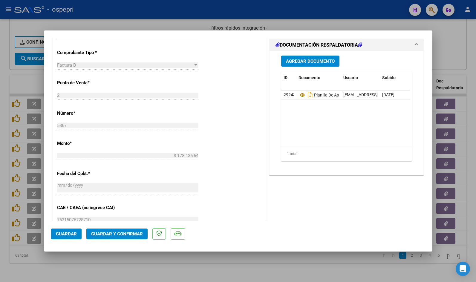
type input "$ 0,00"
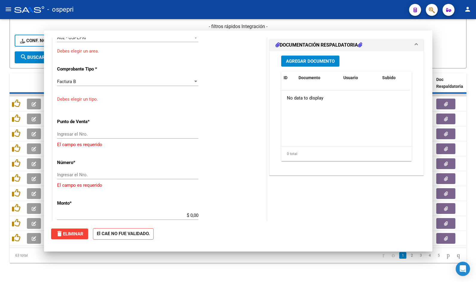
scroll to position [190, 0]
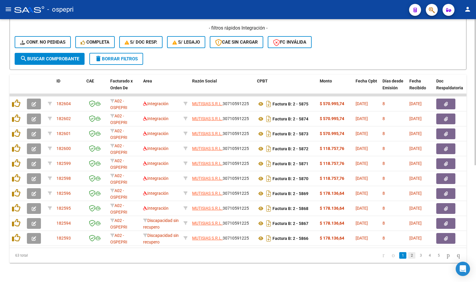
click at [408, 257] on link "2" at bounding box center [411, 255] width 7 height 7
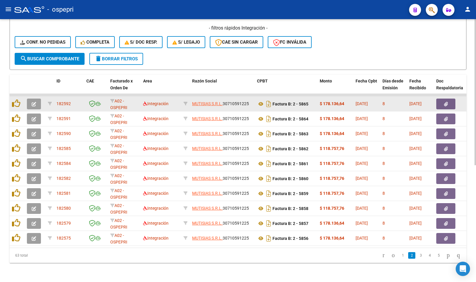
click at [36, 102] on icon "button" at bounding box center [34, 104] width 4 height 4
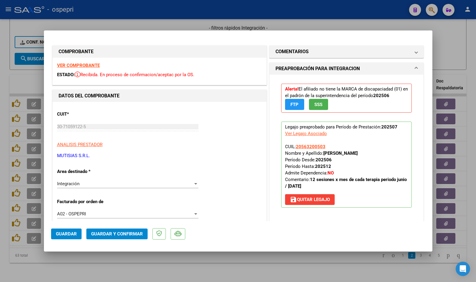
click at [73, 66] on strong "VER COMPROBANTE" at bounding box center [78, 65] width 43 height 5
